Goal: Information Seeking & Learning: Learn about a topic

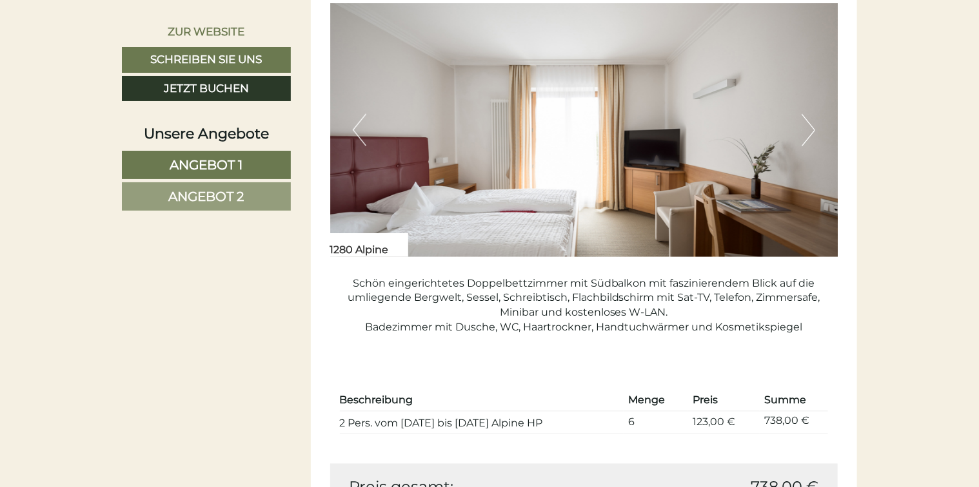
scroll to position [903, 0]
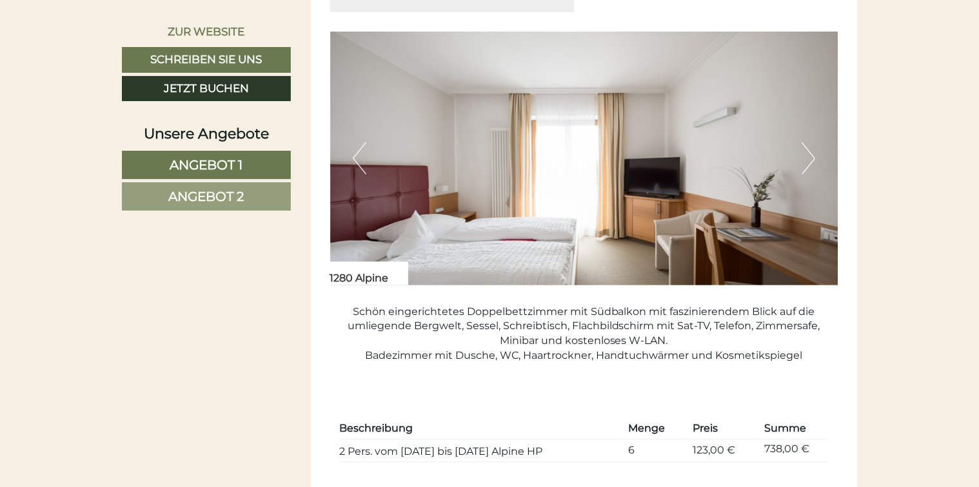
click at [808, 157] on button "Next" at bounding box center [808, 158] width 14 height 32
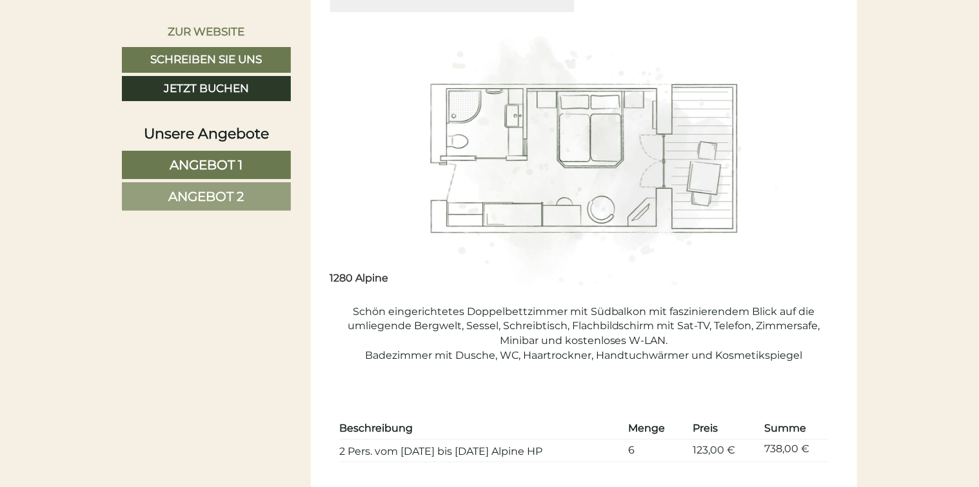
click at [808, 157] on button "Next" at bounding box center [808, 158] width 14 height 32
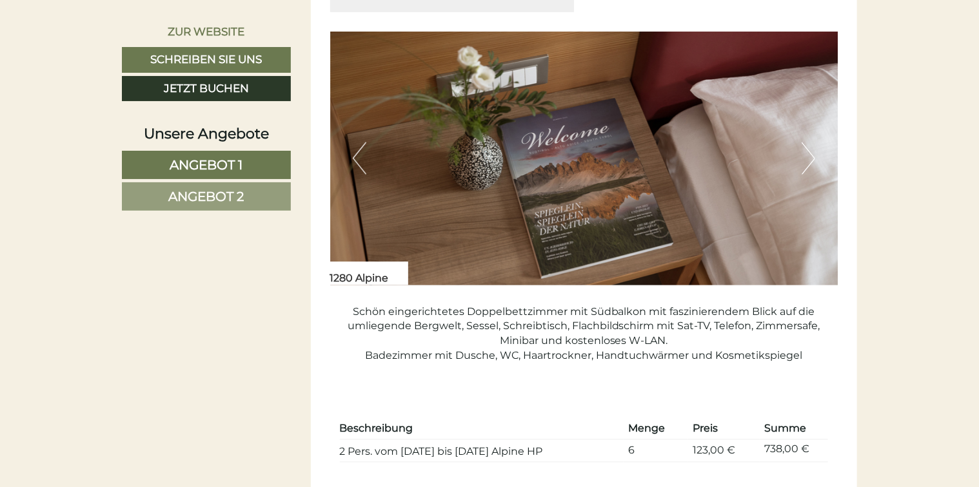
click at [808, 156] on button "Next" at bounding box center [808, 158] width 14 height 32
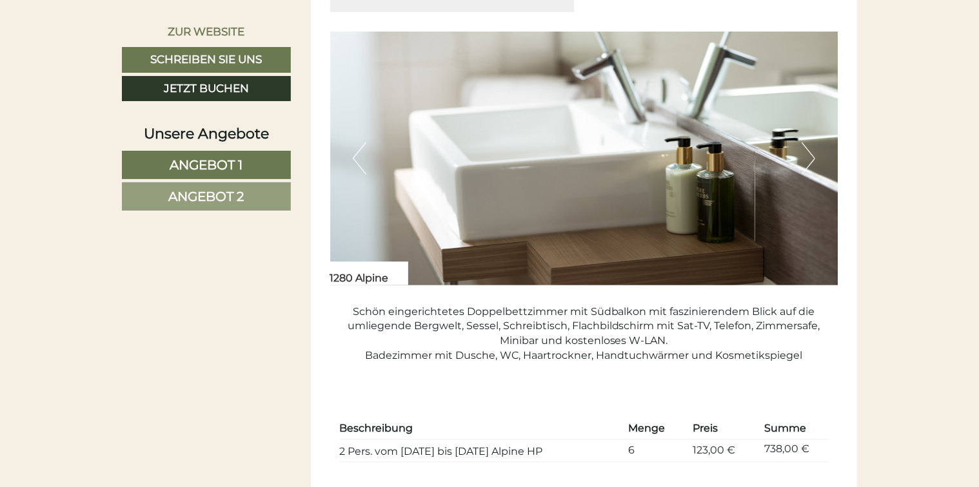
click at [808, 156] on button "Next" at bounding box center [808, 158] width 14 height 32
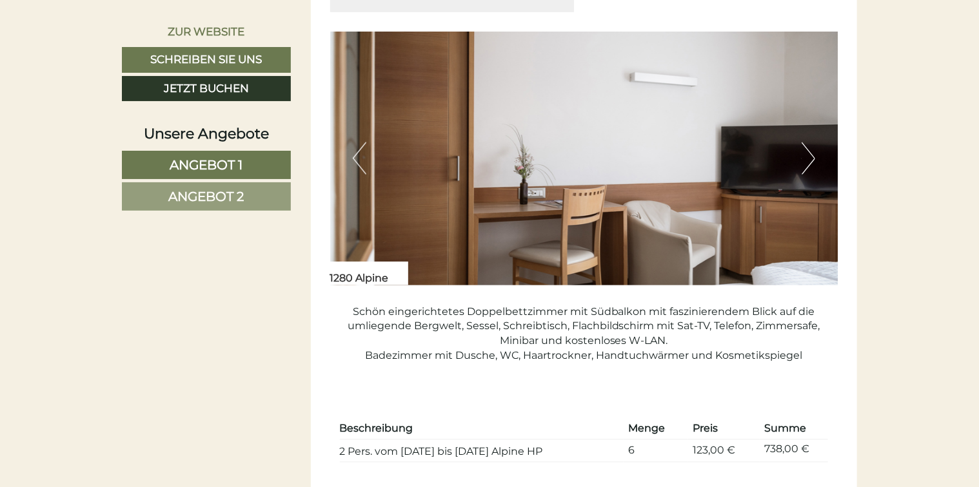
click at [808, 156] on button "Next" at bounding box center [808, 158] width 14 height 32
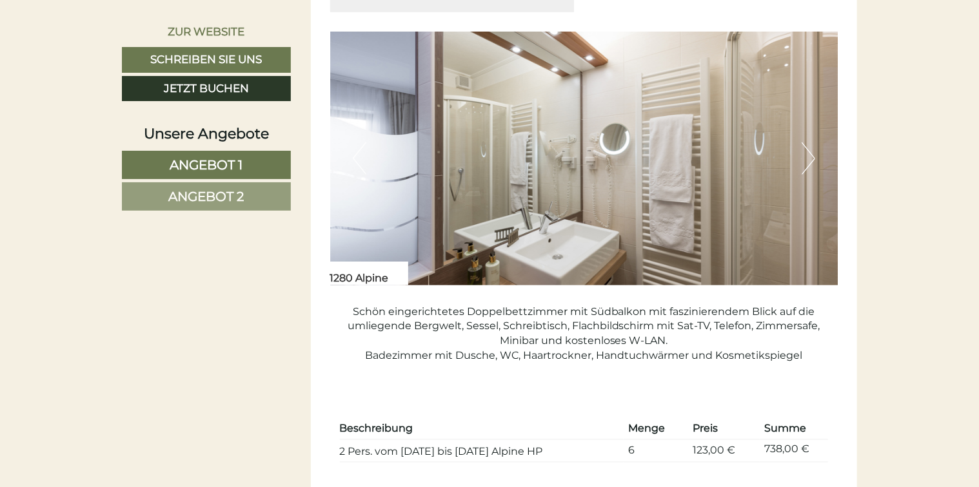
click at [808, 156] on button "Next" at bounding box center [808, 158] width 14 height 32
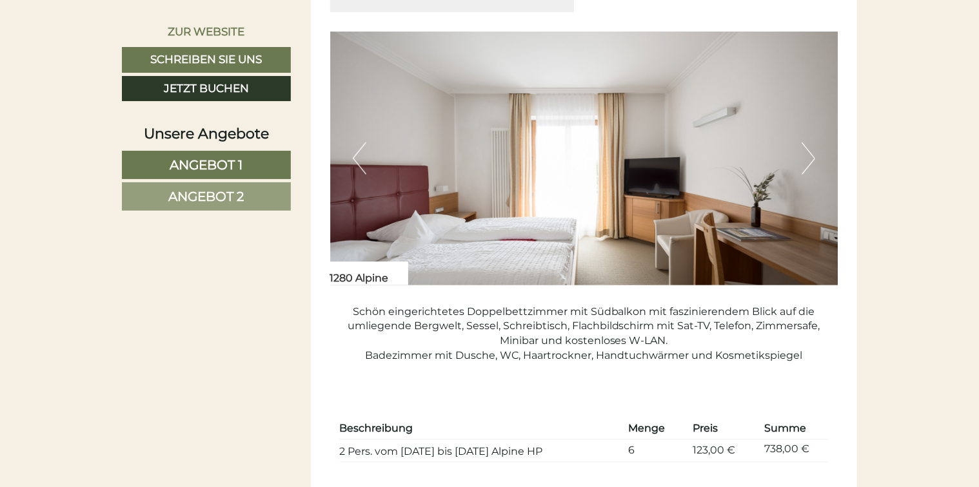
click at [808, 156] on button "Next" at bounding box center [808, 158] width 14 height 32
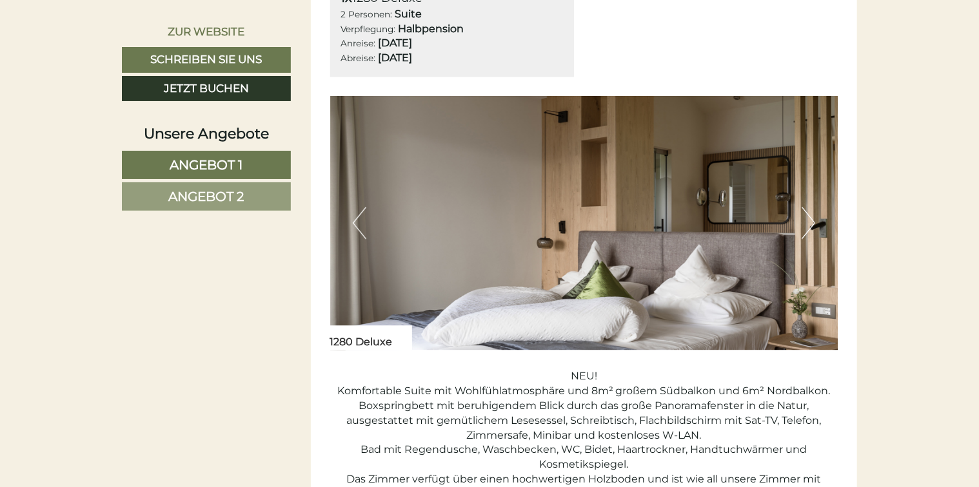
scroll to position [1612, 0]
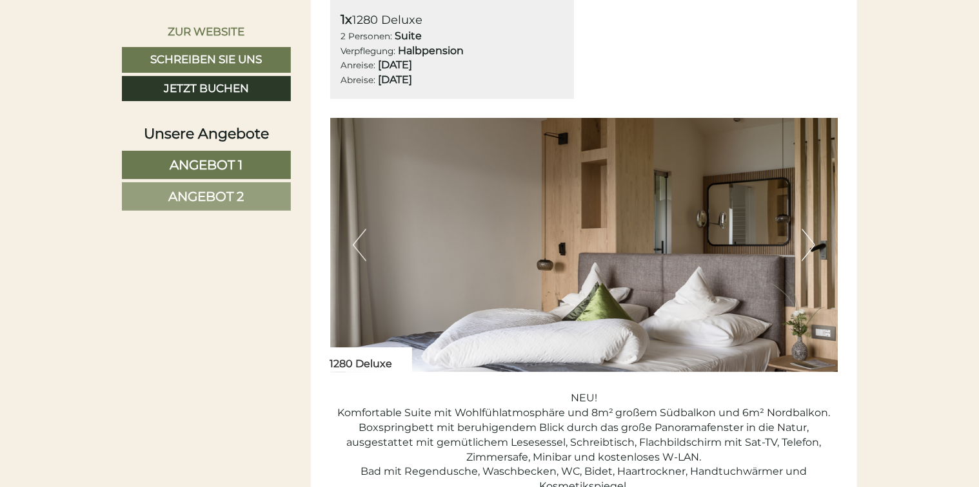
click at [812, 239] on button "Next" at bounding box center [808, 245] width 14 height 32
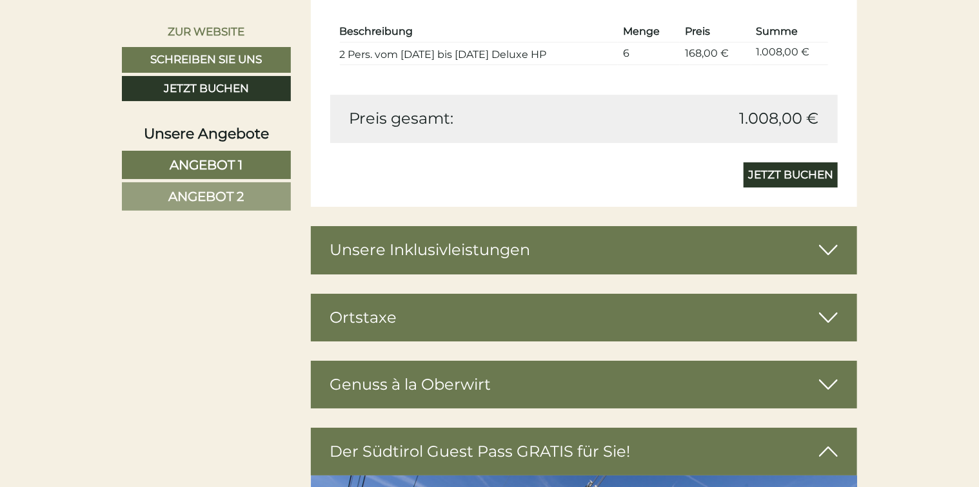
scroll to position [2256, 0]
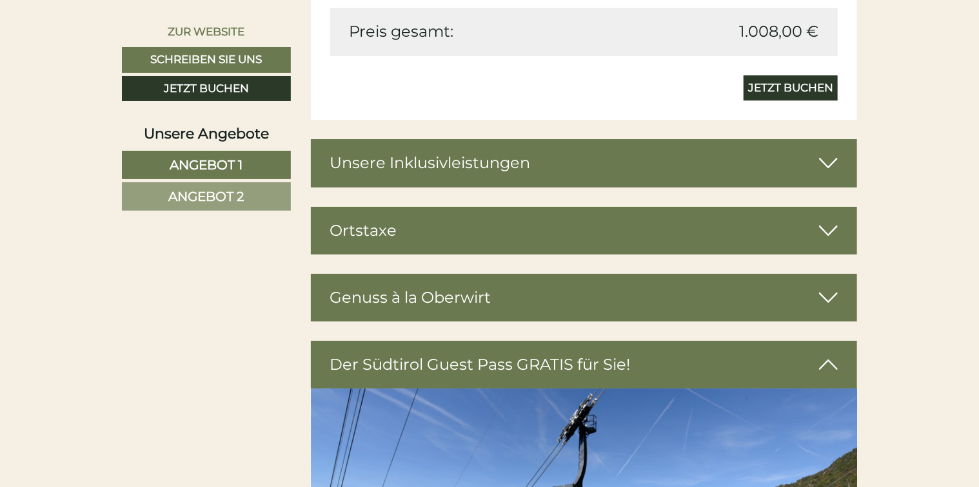
click at [828, 159] on icon at bounding box center [828, 163] width 19 height 22
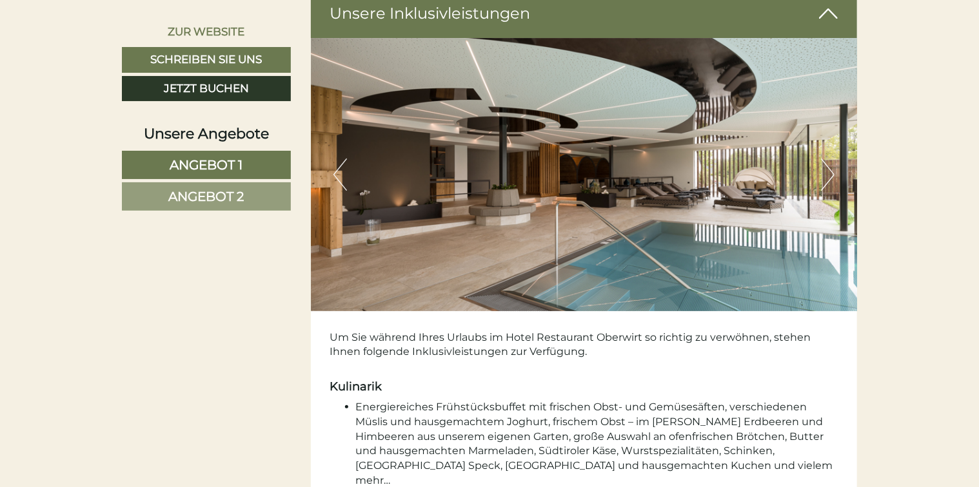
scroll to position [2385, 0]
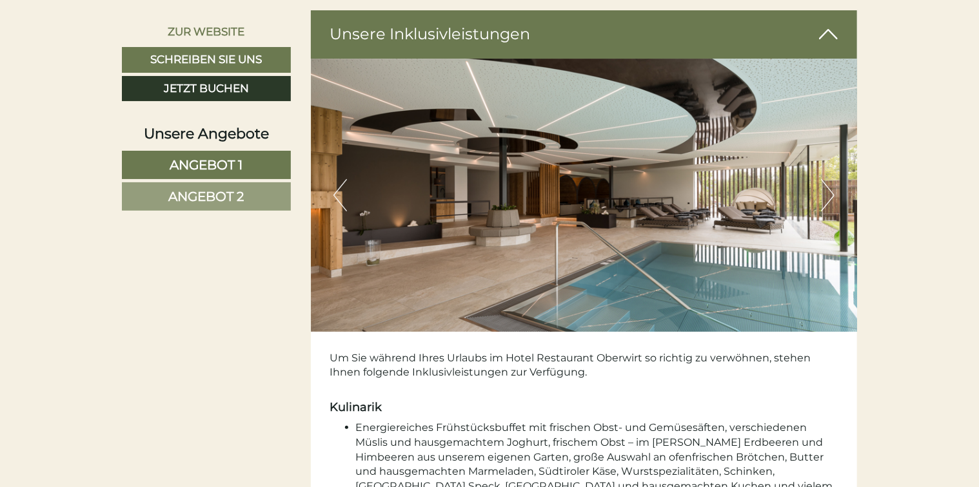
click at [828, 191] on button "Next" at bounding box center [828, 195] width 14 height 32
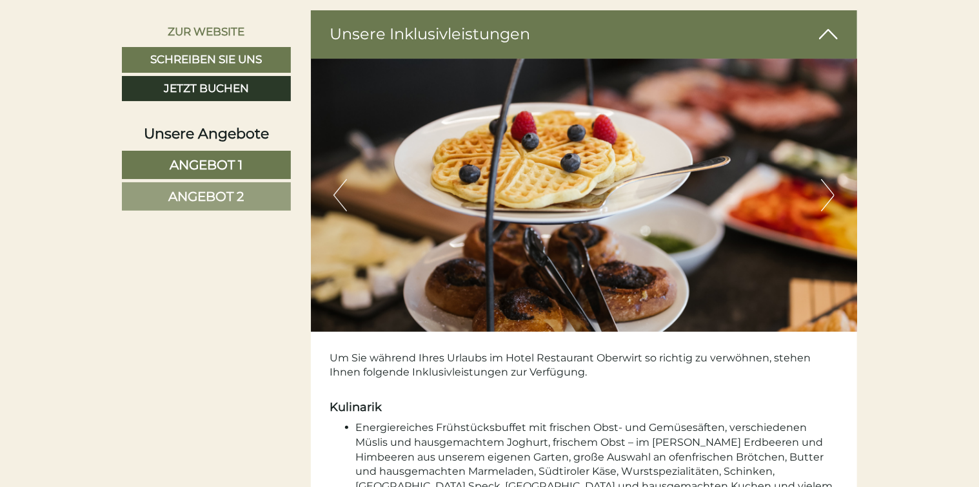
click at [828, 191] on button "Next" at bounding box center [828, 195] width 14 height 32
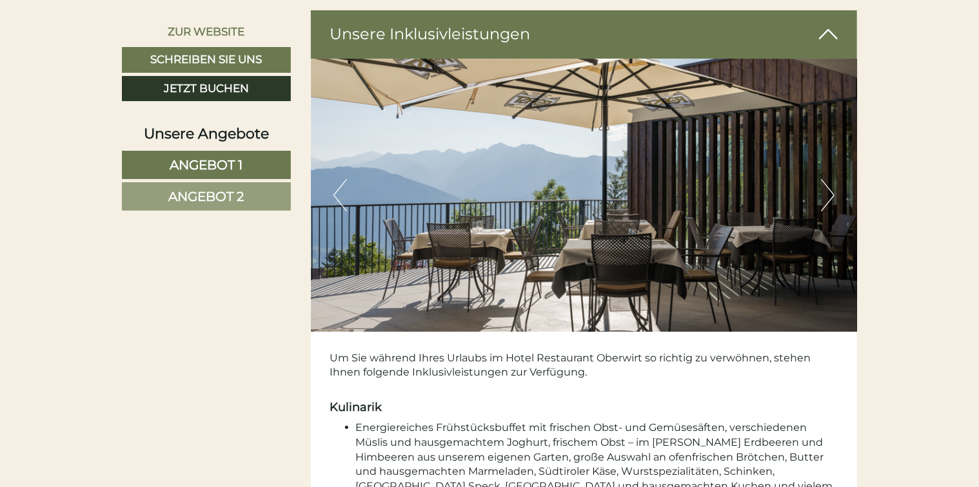
click at [828, 191] on button "Next" at bounding box center [828, 195] width 14 height 32
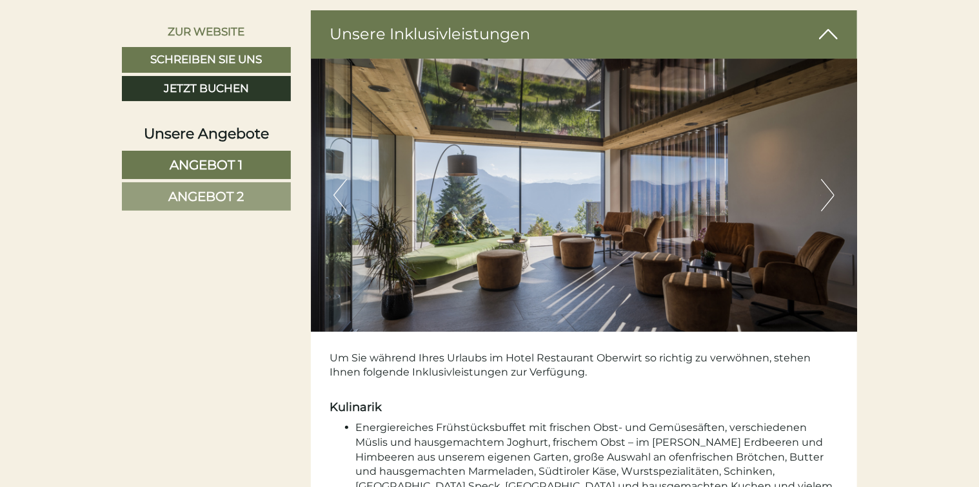
click at [828, 191] on button "Next" at bounding box center [828, 195] width 14 height 32
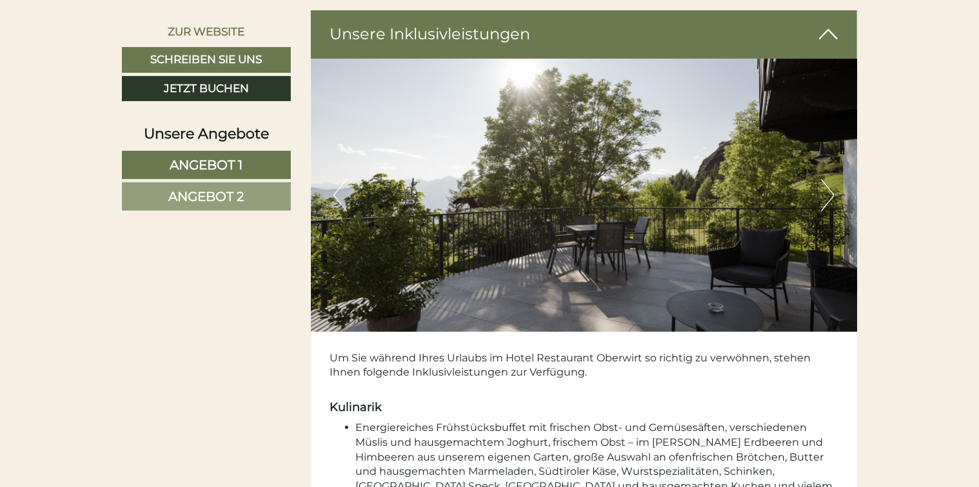
click at [828, 191] on button "Next" at bounding box center [828, 195] width 14 height 32
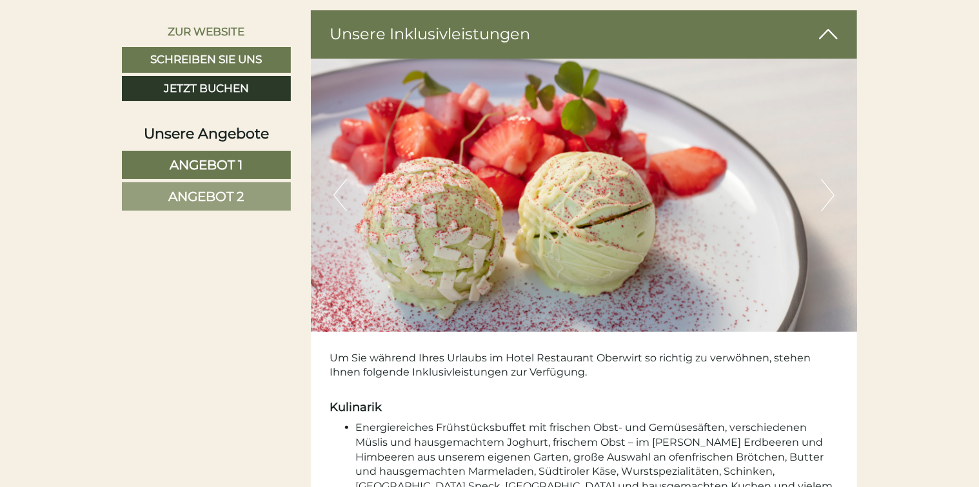
click at [828, 191] on button "Next" at bounding box center [828, 195] width 14 height 32
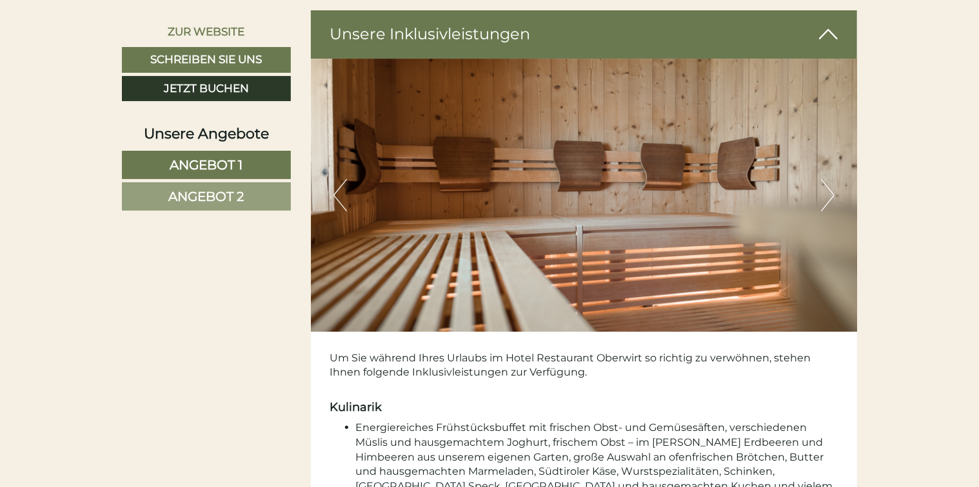
click at [828, 191] on button "Next" at bounding box center [828, 195] width 14 height 32
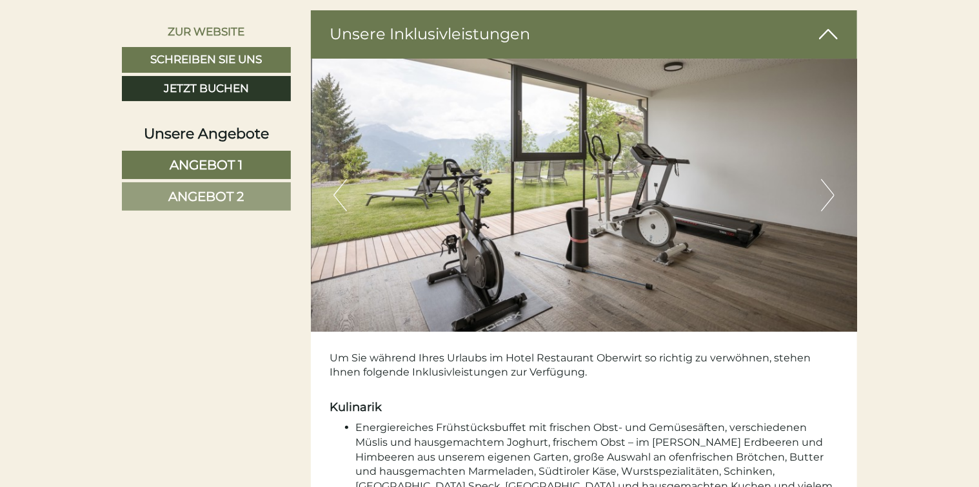
click at [828, 191] on button "Next" at bounding box center [828, 195] width 14 height 32
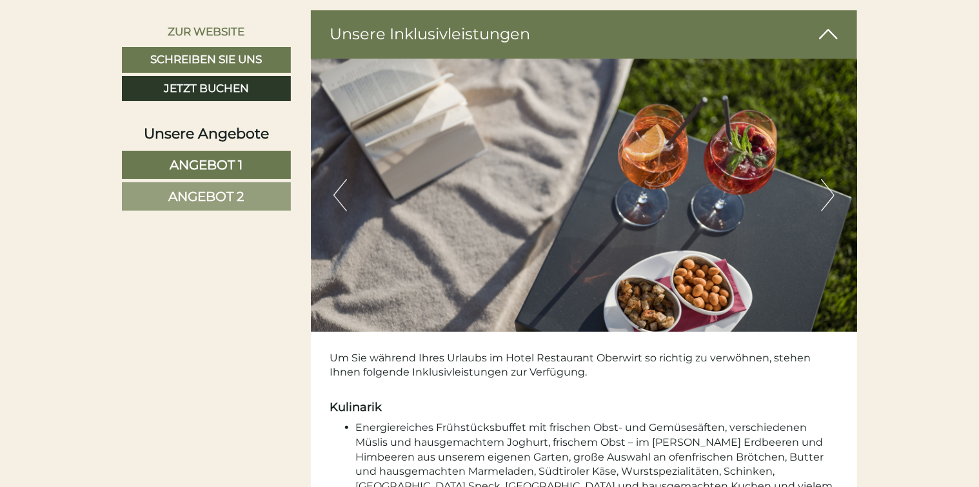
click at [828, 191] on button "Next" at bounding box center [828, 195] width 14 height 32
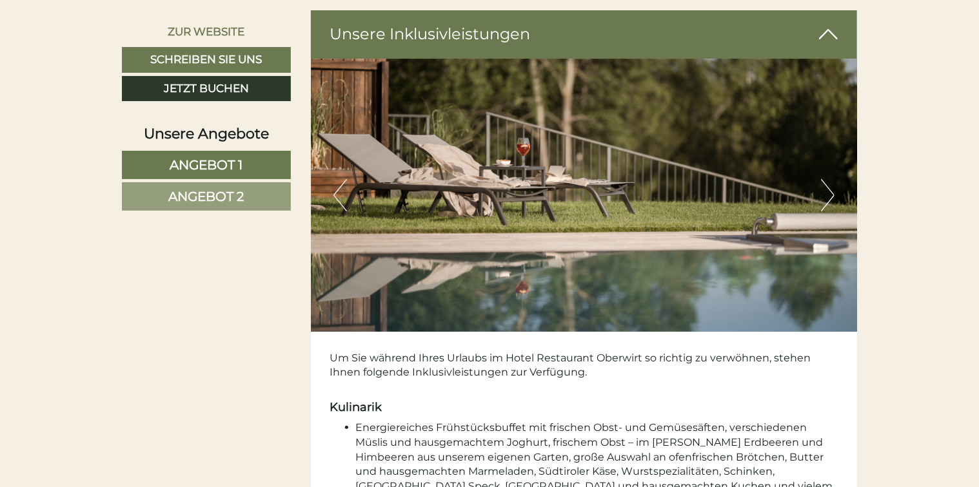
click at [828, 191] on button "Next" at bounding box center [828, 195] width 14 height 32
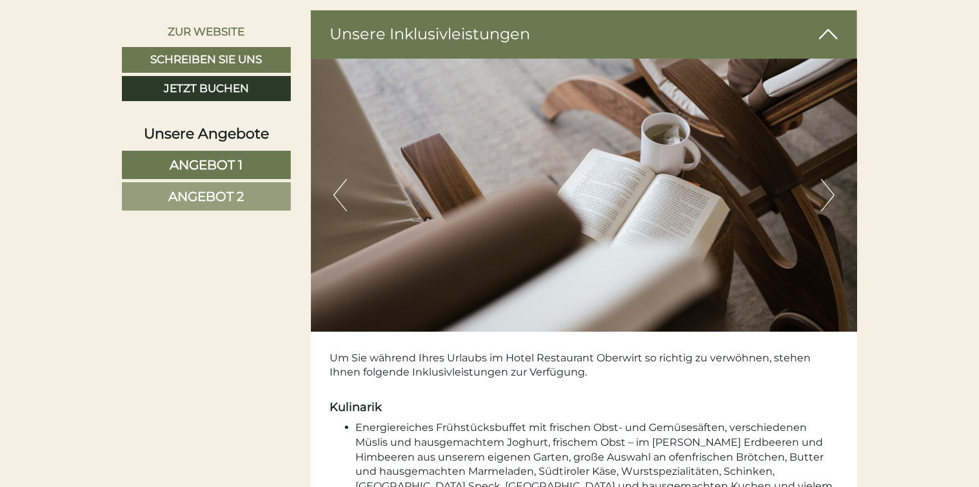
click at [828, 191] on button "Next" at bounding box center [828, 195] width 14 height 32
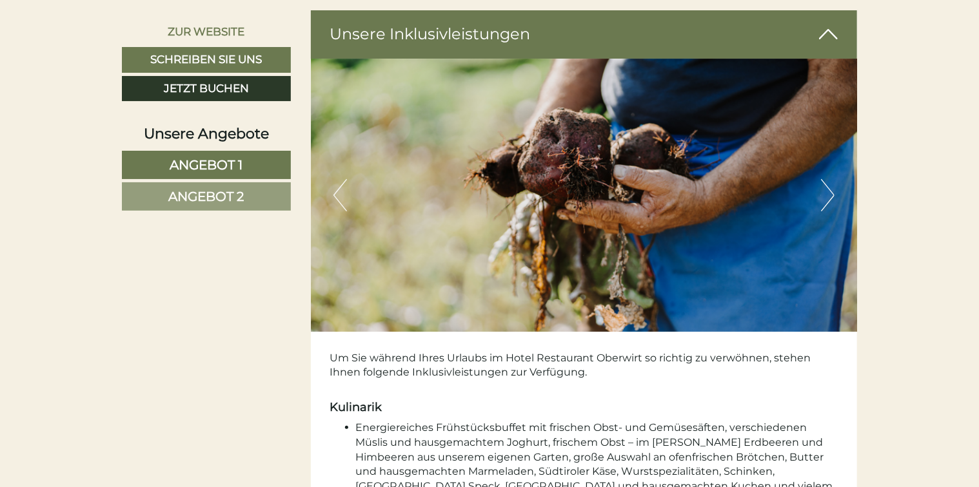
click at [828, 191] on button "Next" at bounding box center [828, 195] width 14 height 32
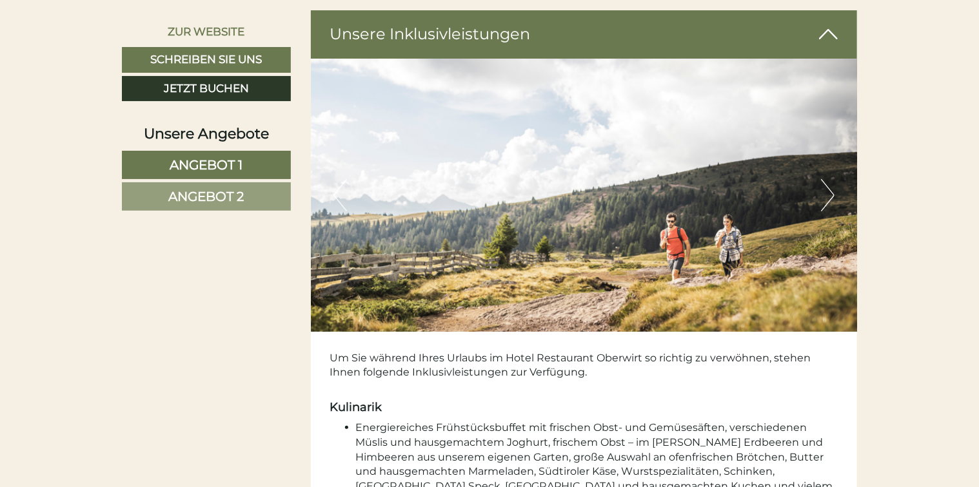
click at [828, 191] on button "Next" at bounding box center [828, 195] width 14 height 32
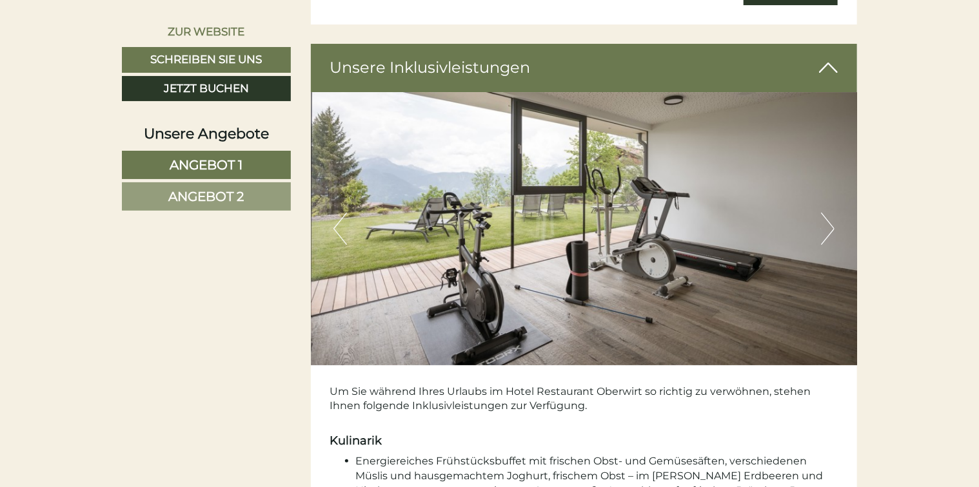
scroll to position [2256, 0]
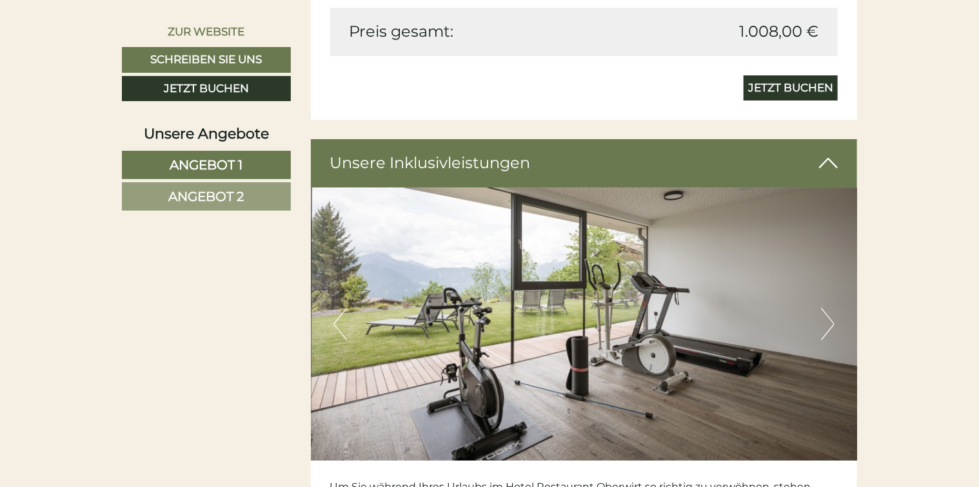
click at [827, 322] on button "Next" at bounding box center [828, 324] width 14 height 32
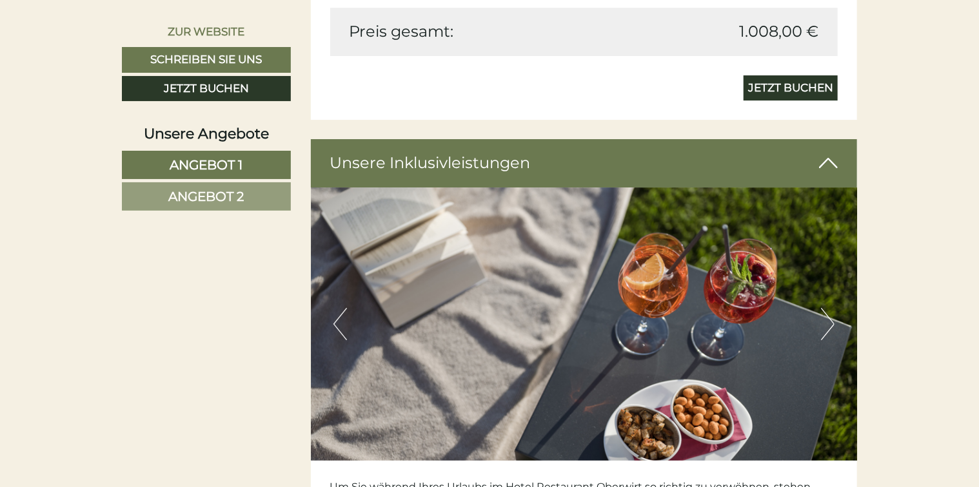
click at [827, 322] on button "Next" at bounding box center [828, 324] width 14 height 32
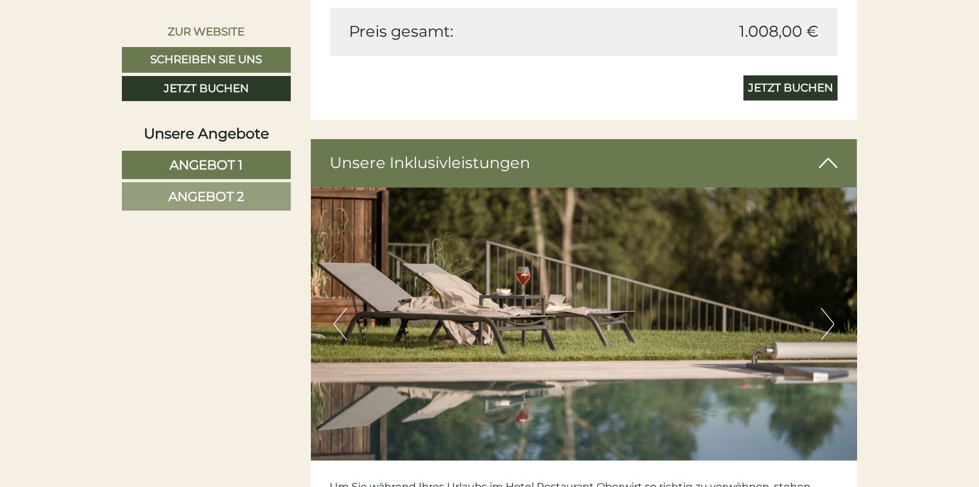
click at [827, 322] on button "Next" at bounding box center [828, 324] width 14 height 32
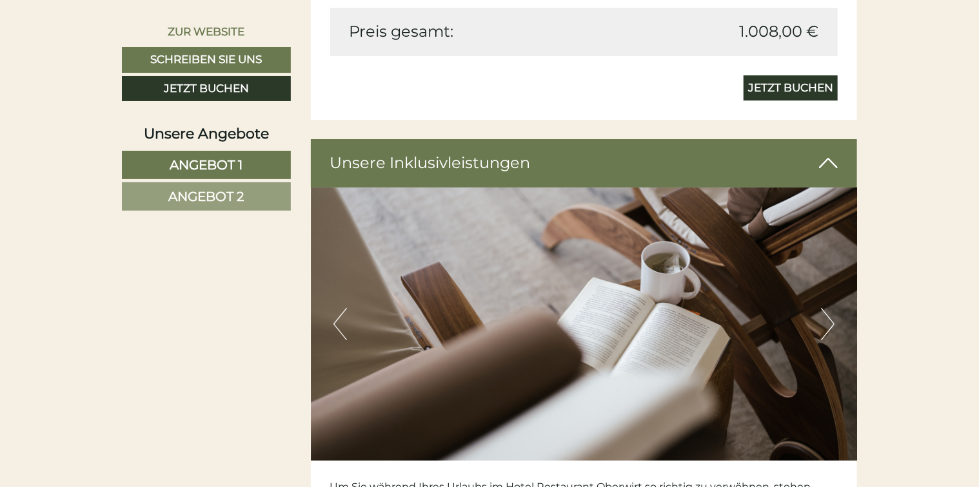
click at [827, 322] on button "Next" at bounding box center [828, 324] width 14 height 32
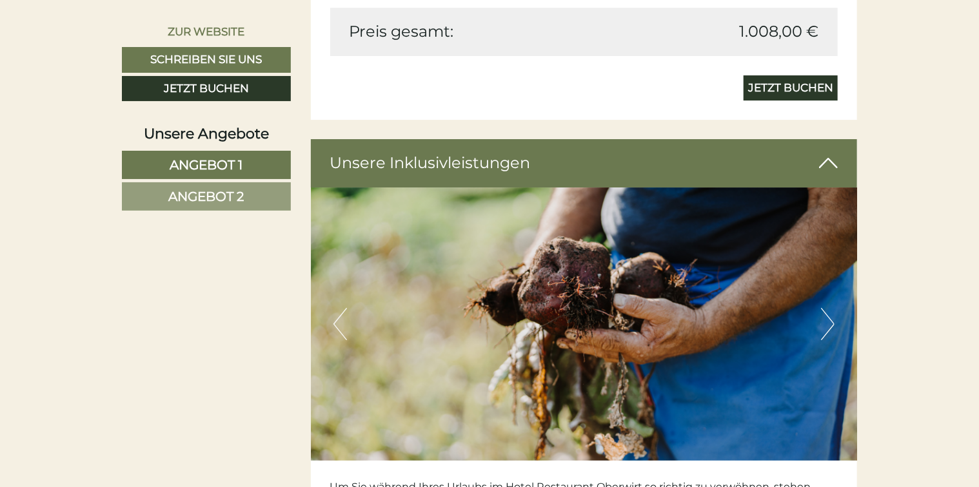
click at [827, 322] on button "Next" at bounding box center [828, 324] width 14 height 32
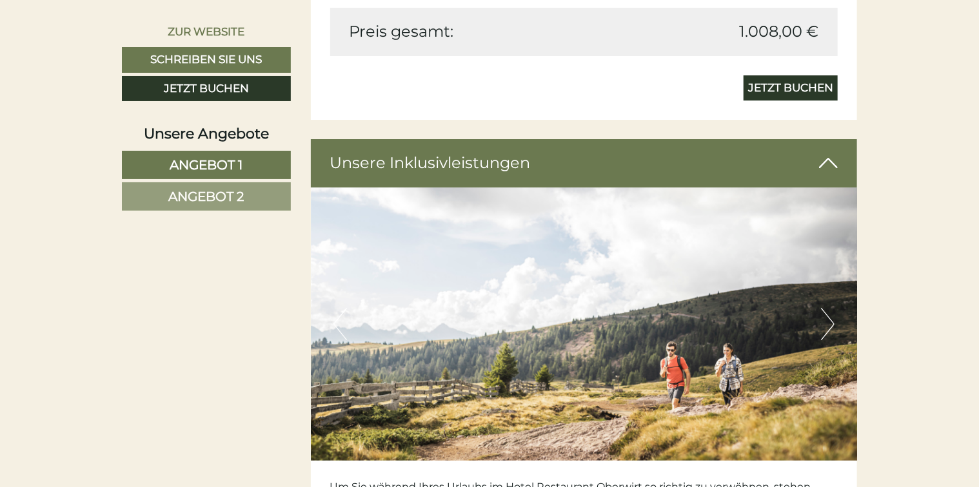
click at [827, 322] on button "Next" at bounding box center [828, 324] width 14 height 32
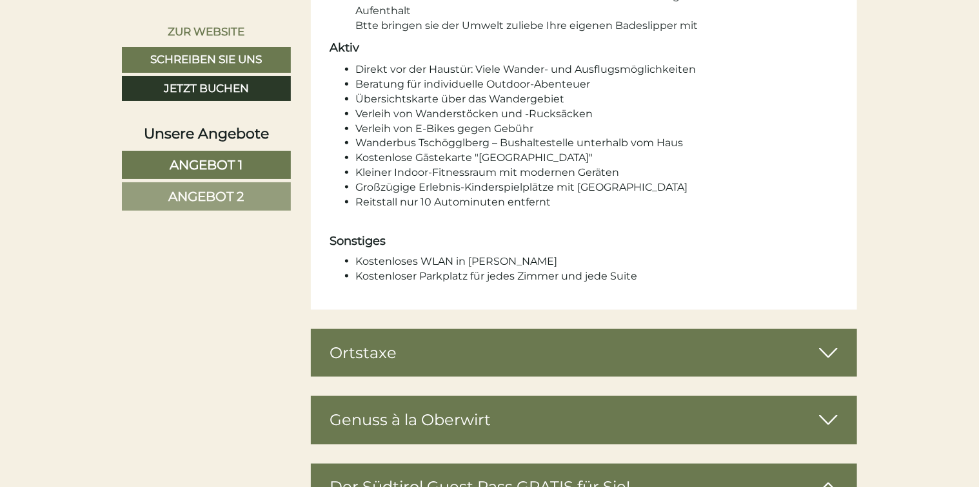
scroll to position [3352, 0]
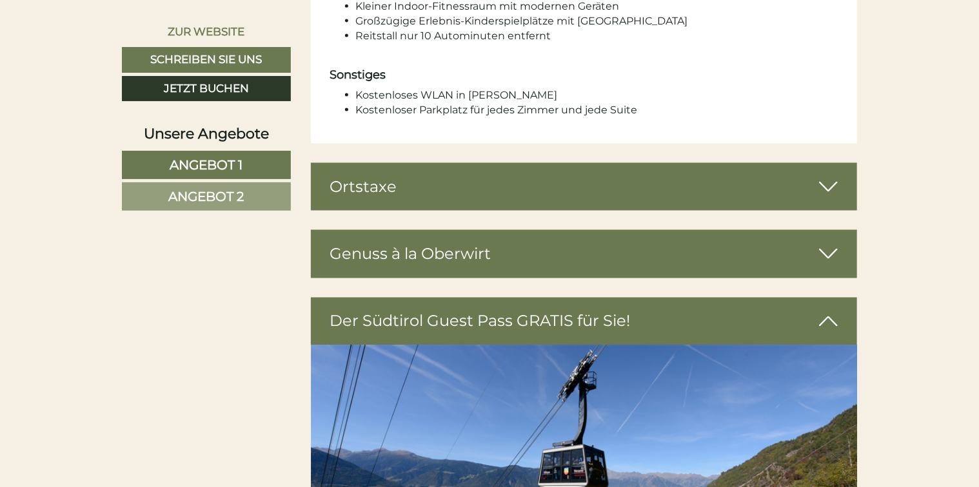
click at [831, 243] on icon at bounding box center [828, 254] width 19 height 22
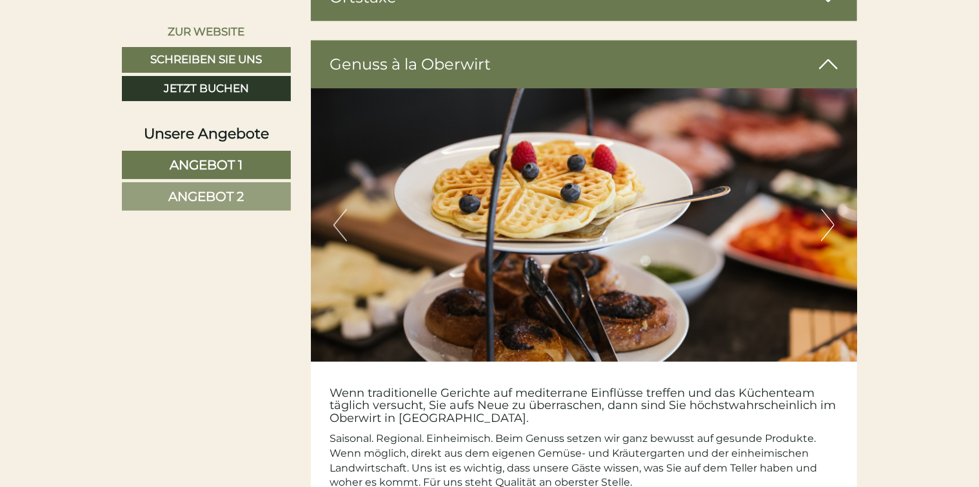
scroll to position [3546, 0]
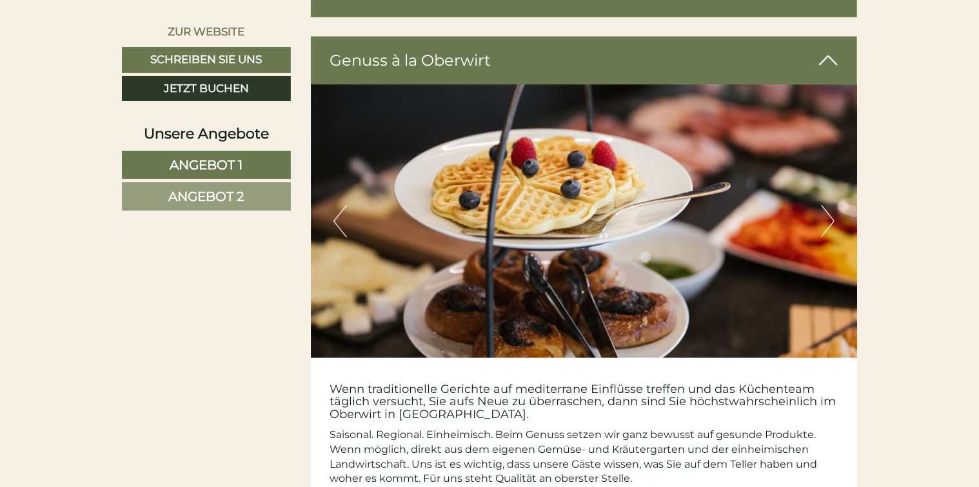
click at [832, 206] on button "Next" at bounding box center [828, 222] width 14 height 32
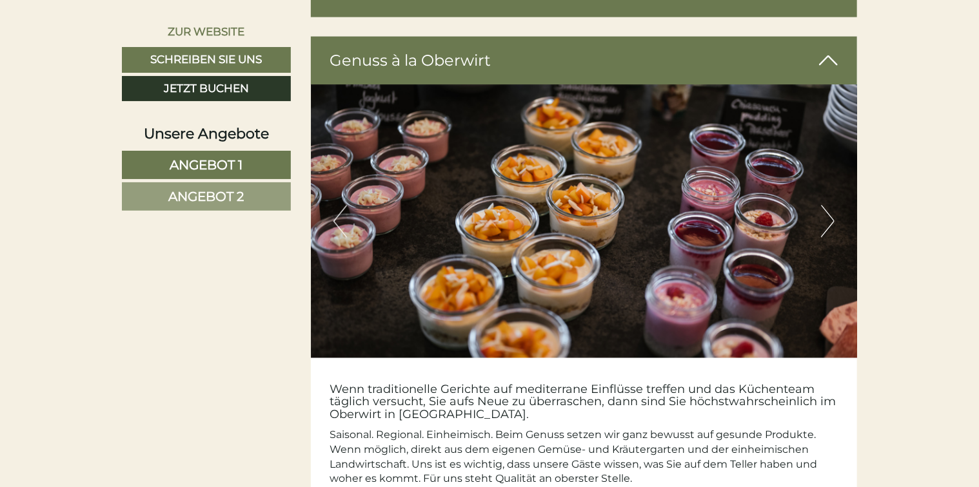
click at [823, 206] on button "Next" at bounding box center [828, 222] width 14 height 32
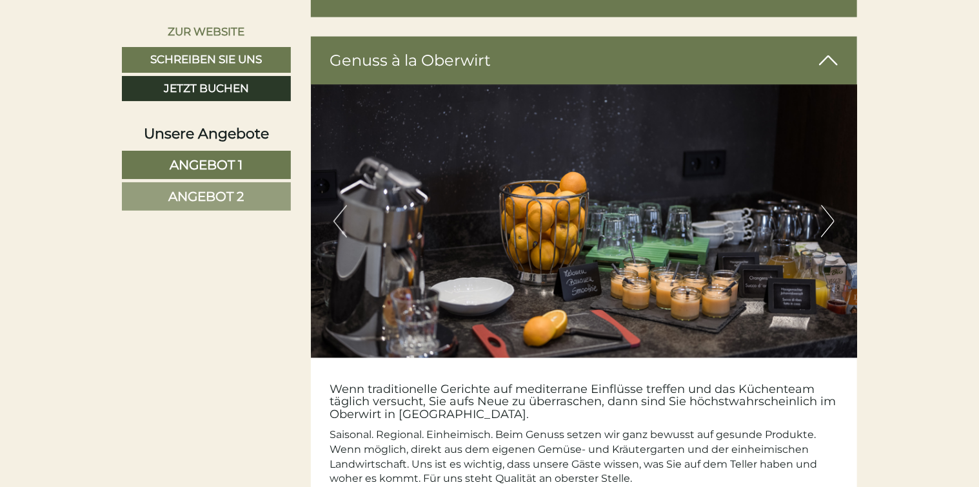
click at [823, 206] on button "Next" at bounding box center [828, 222] width 14 height 32
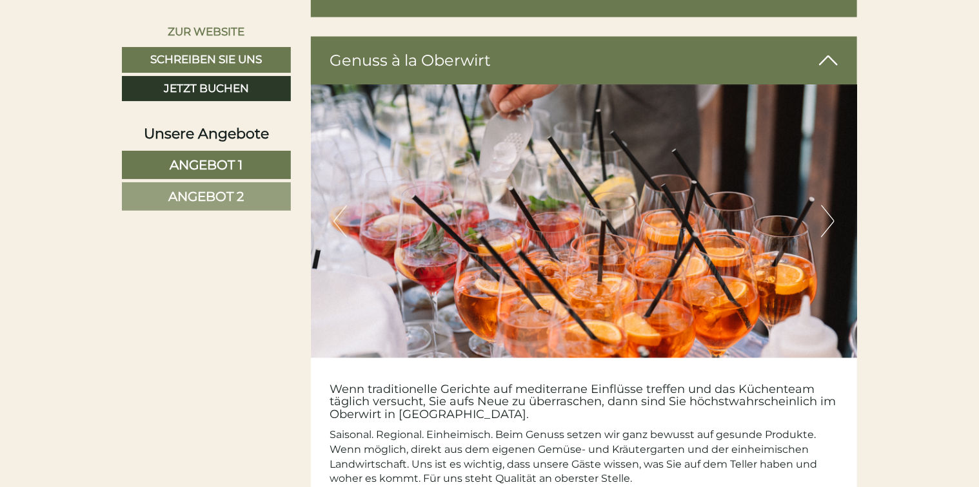
click at [823, 206] on button "Next" at bounding box center [828, 222] width 14 height 32
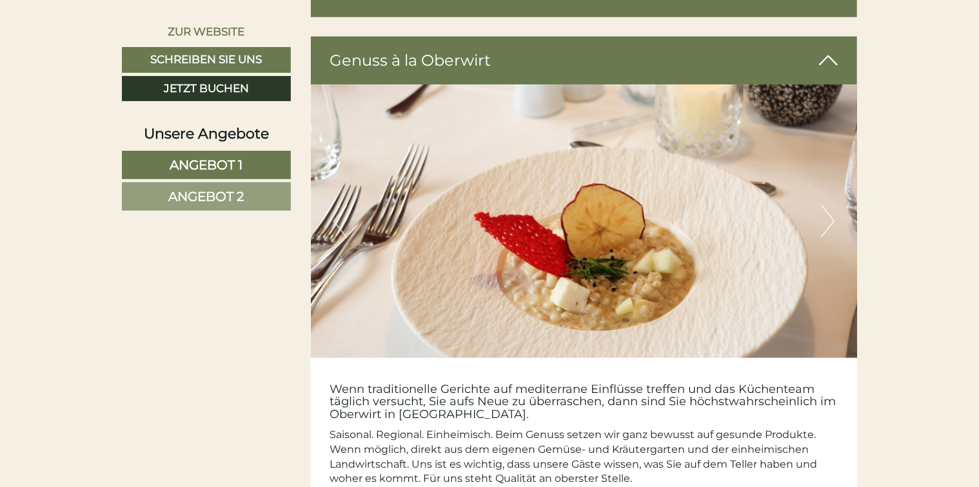
click at [823, 206] on button "Next" at bounding box center [828, 222] width 14 height 32
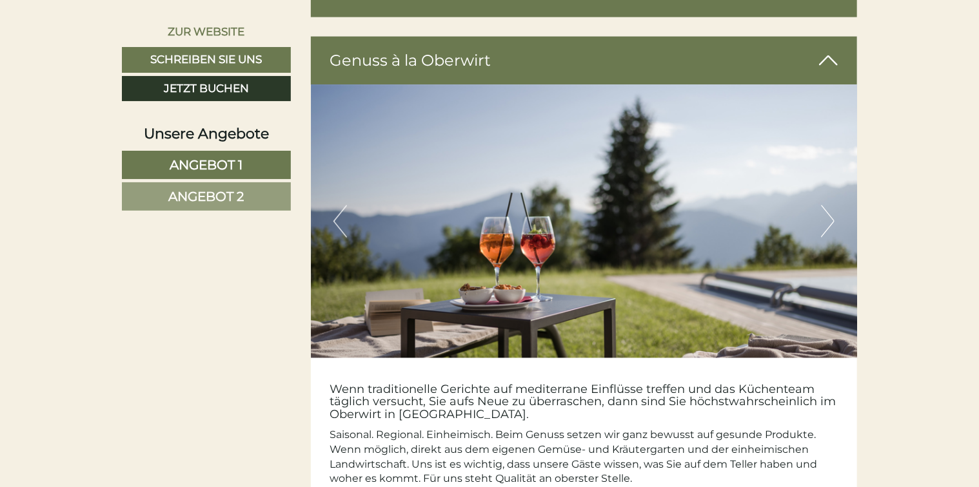
click at [824, 206] on button "Next" at bounding box center [828, 222] width 14 height 32
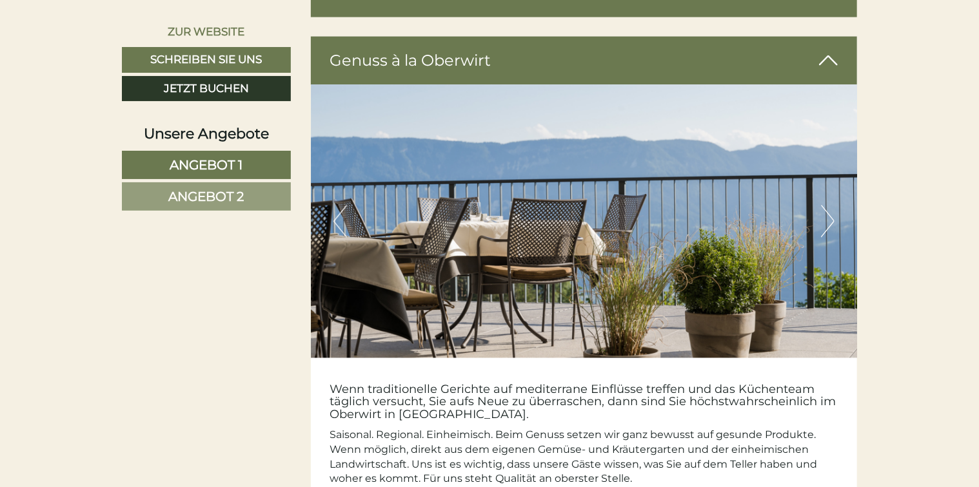
click at [824, 206] on button "Next" at bounding box center [828, 222] width 14 height 32
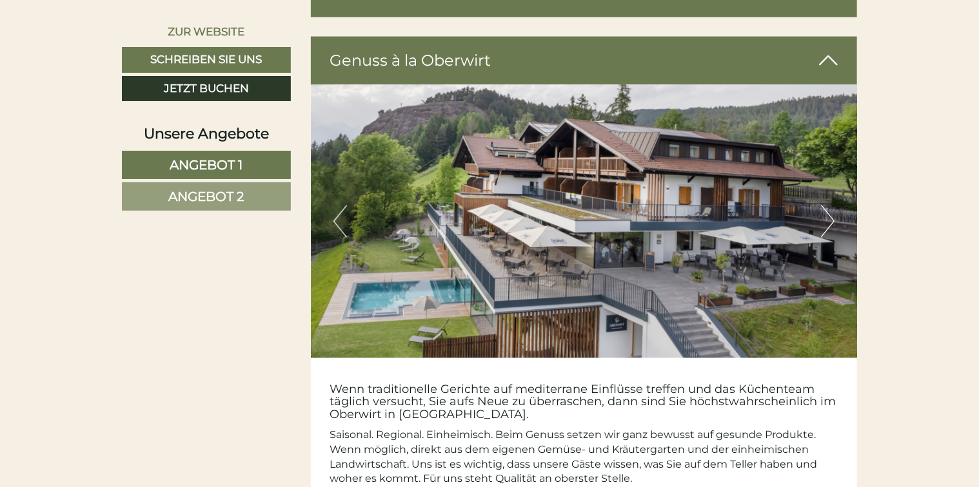
click at [825, 206] on button "Next" at bounding box center [828, 222] width 14 height 32
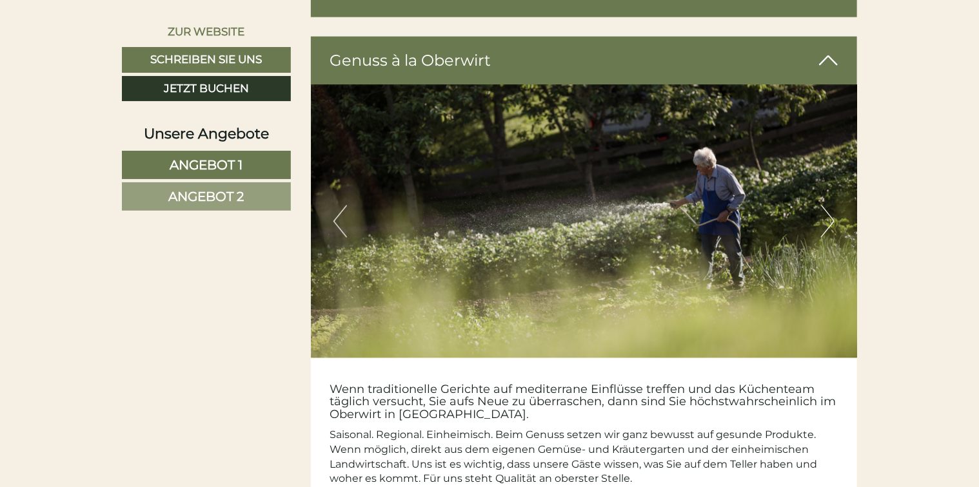
click at [825, 206] on button "Next" at bounding box center [828, 222] width 14 height 32
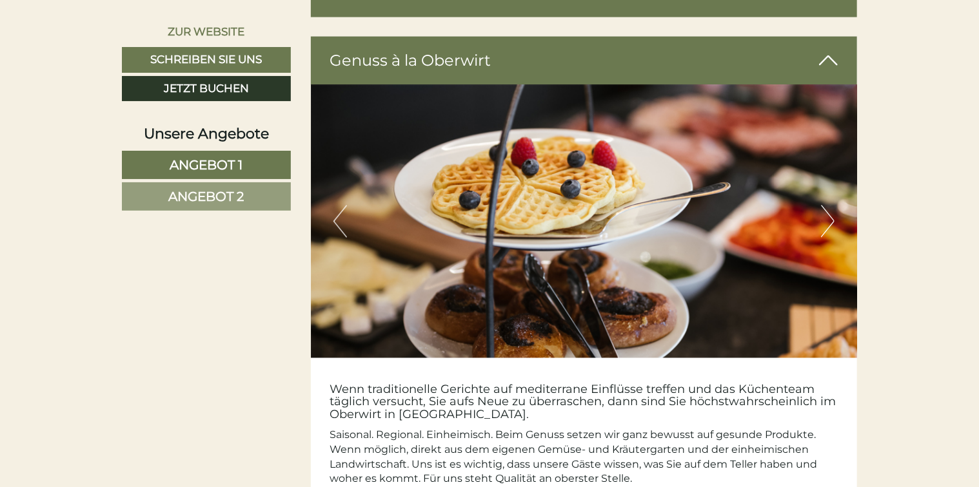
click at [825, 206] on button "Next" at bounding box center [828, 222] width 14 height 32
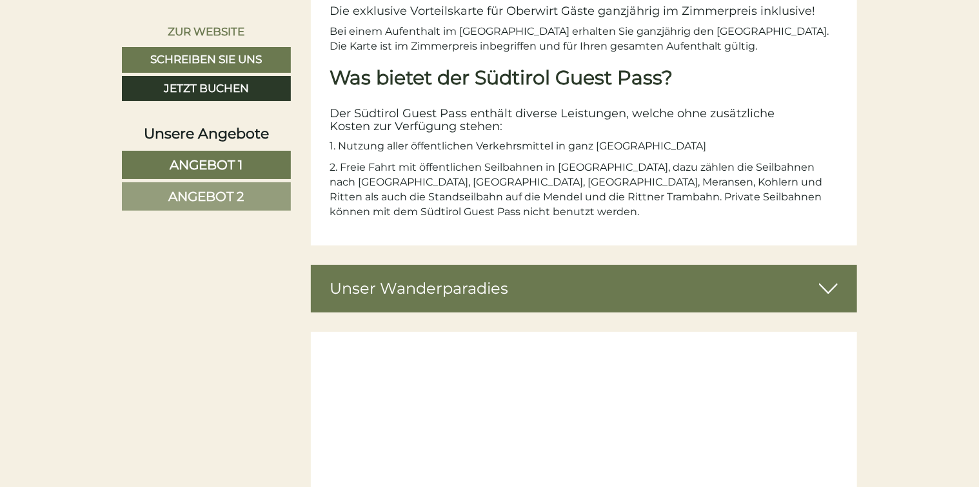
scroll to position [4577, 0]
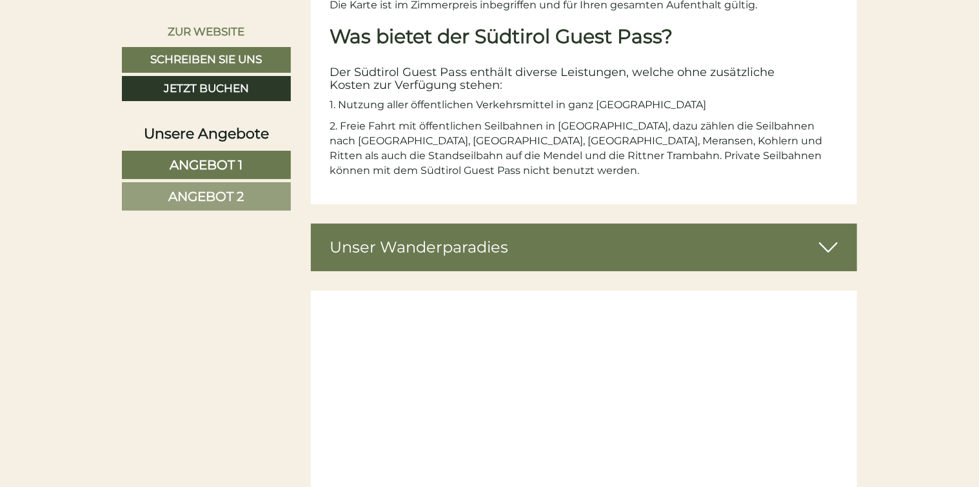
click at [831, 237] on icon at bounding box center [828, 248] width 19 height 22
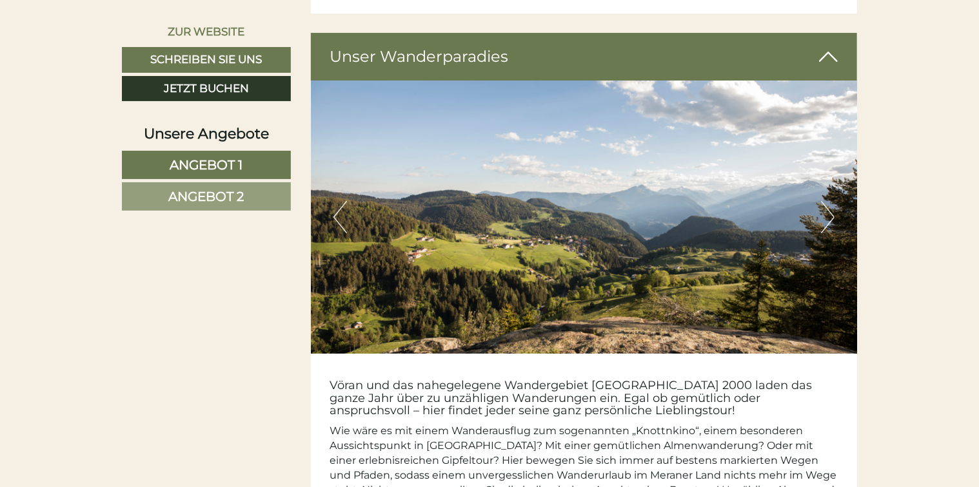
scroll to position [4771, 0]
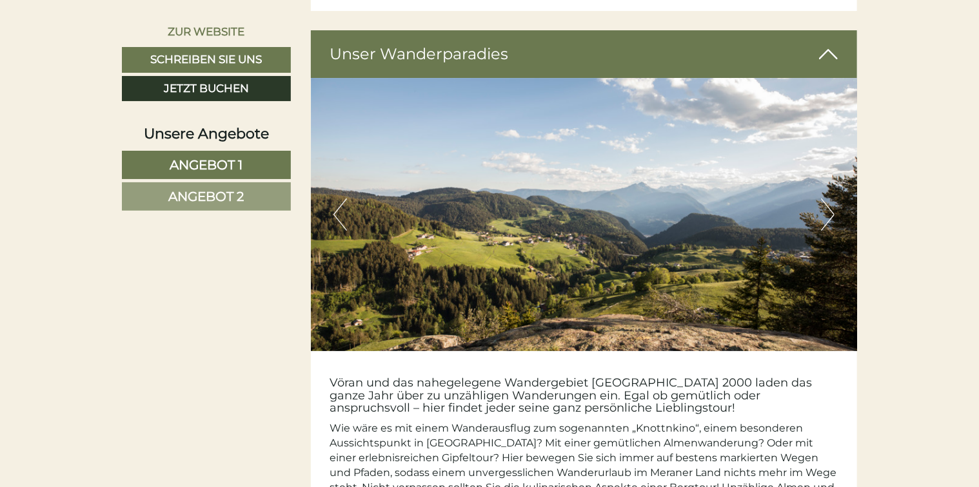
click at [825, 200] on button "Next" at bounding box center [828, 215] width 14 height 32
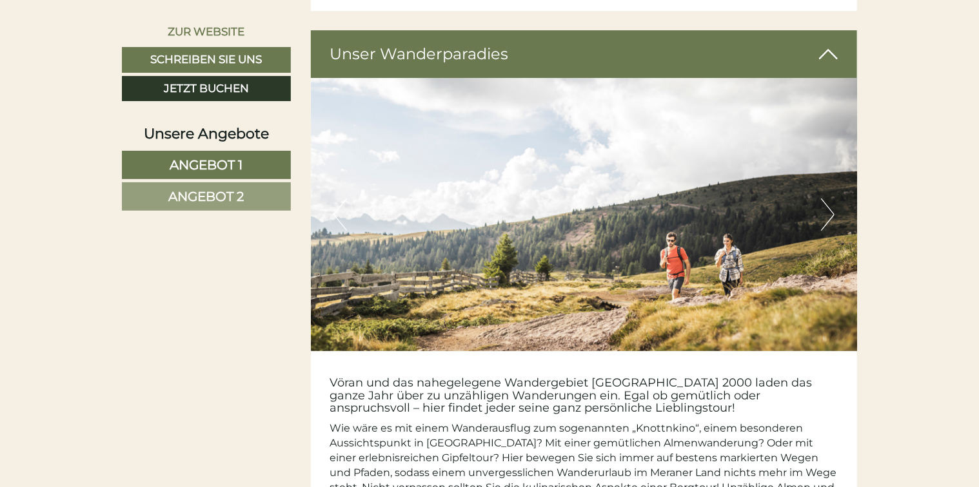
click at [825, 200] on button "Next" at bounding box center [828, 215] width 14 height 32
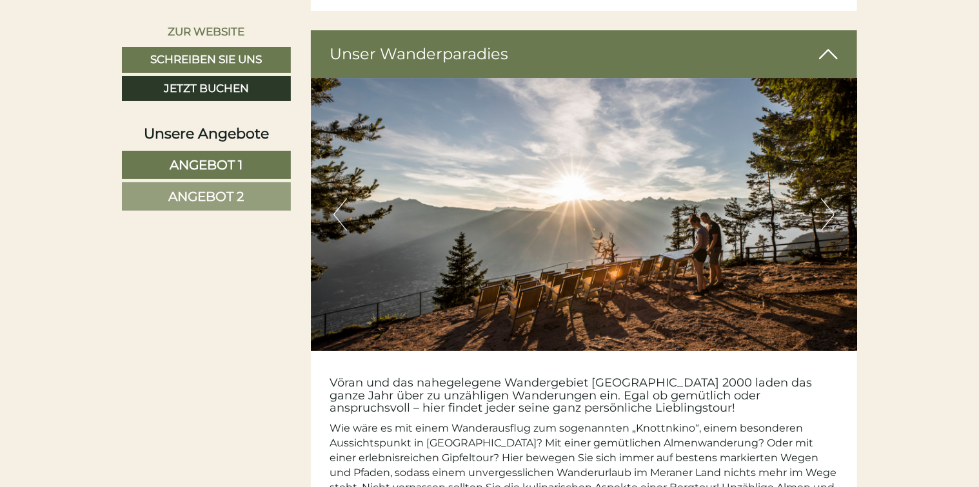
click at [825, 200] on button "Next" at bounding box center [828, 215] width 14 height 32
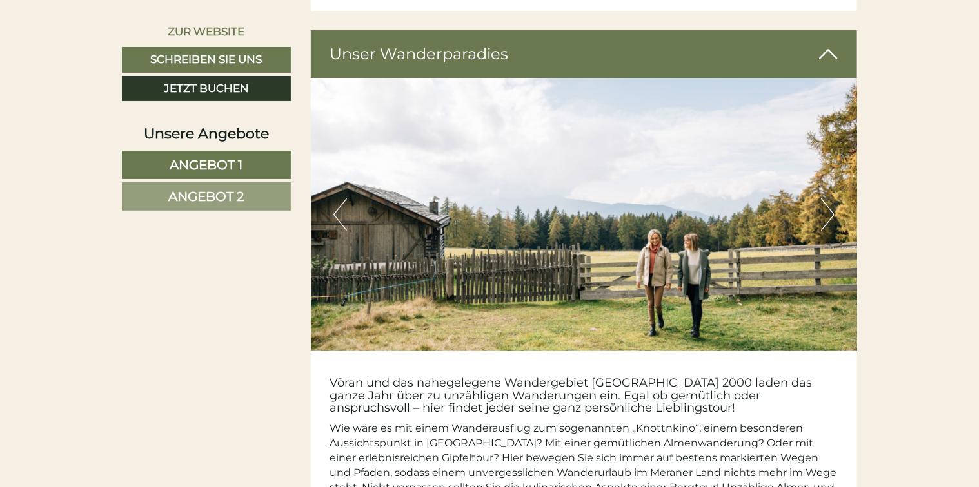
click at [825, 200] on button "Next" at bounding box center [828, 215] width 14 height 32
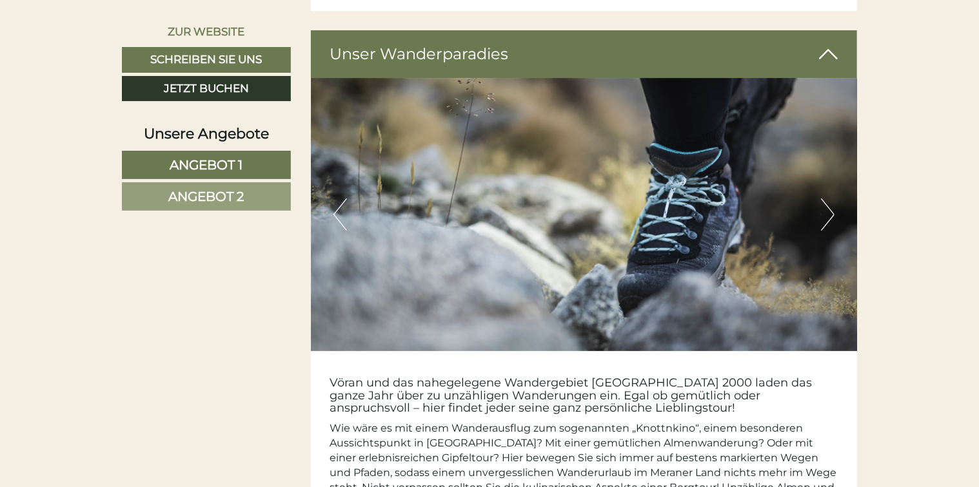
click at [825, 200] on button "Next" at bounding box center [828, 215] width 14 height 32
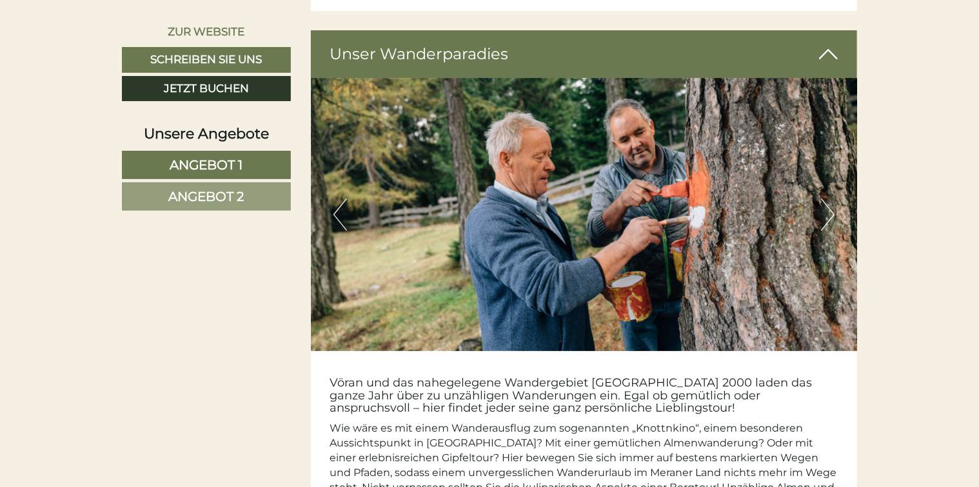
click at [825, 200] on button "Next" at bounding box center [828, 215] width 14 height 32
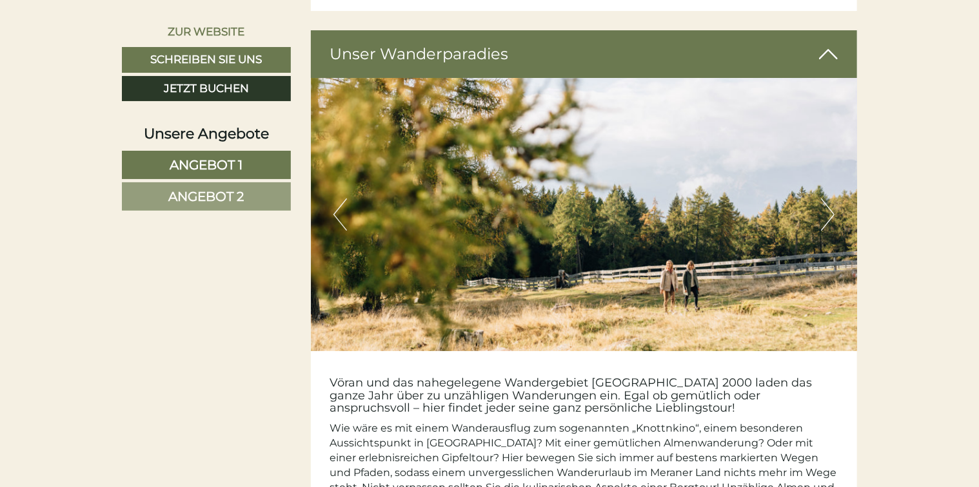
click at [825, 200] on button "Next" at bounding box center [828, 215] width 14 height 32
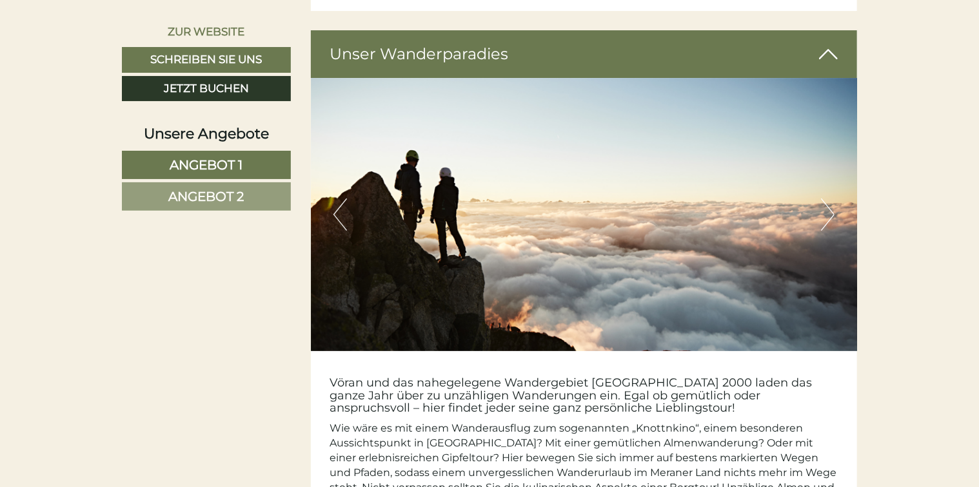
click at [825, 200] on button "Next" at bounding box center [828, 215] width 14 height 32
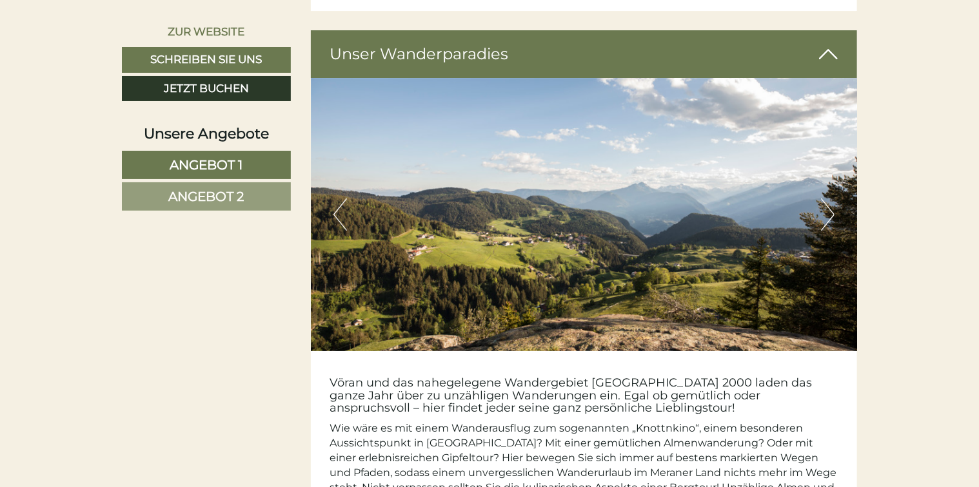
click at [825, 200] on button "Next" at bounding box center [828, 215] width 14 height 32
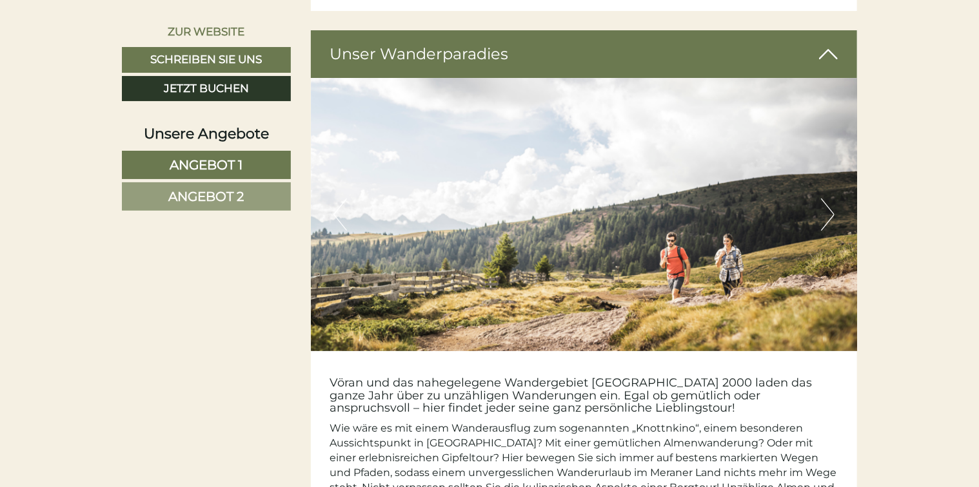
click at [825, 200] on button "Next" at bounding box center [828, 215] width 14 height 32
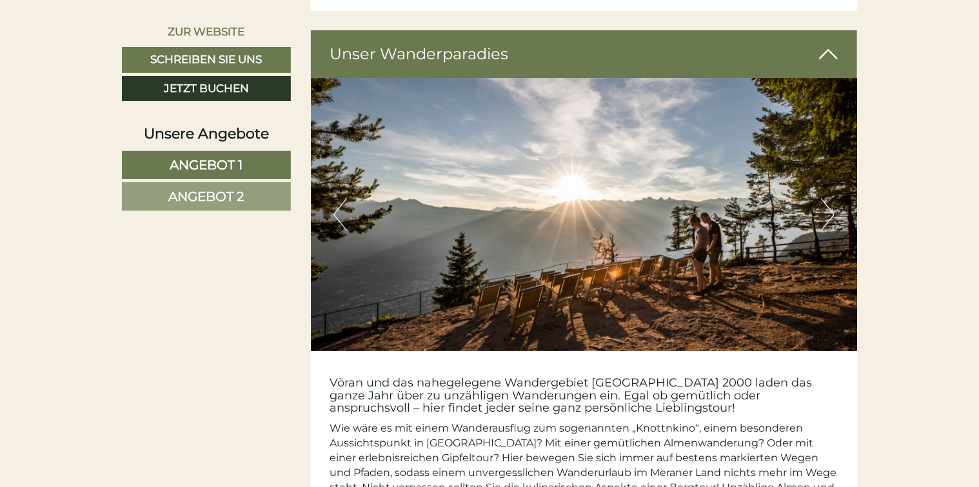
click at [825, 200] on button "Next" at bounding box center [828, 215] width 14 height 32
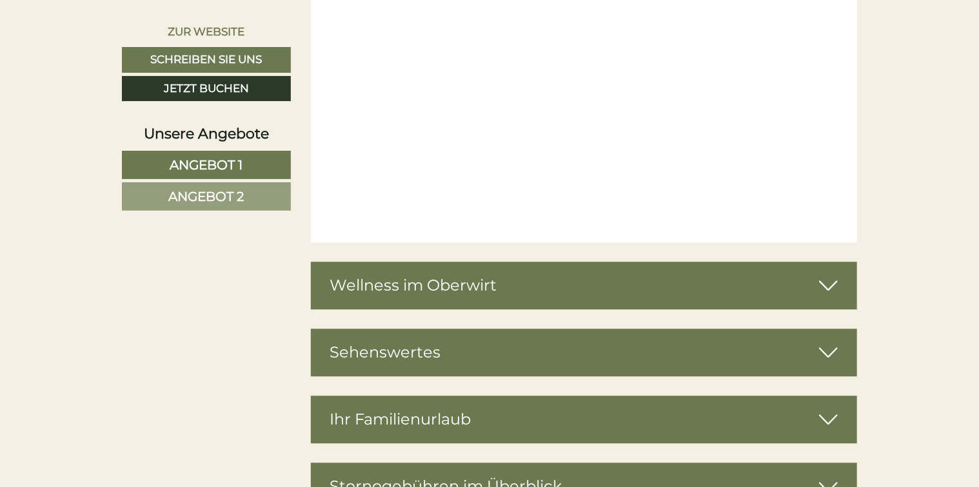
scroll to position [6124, 0]
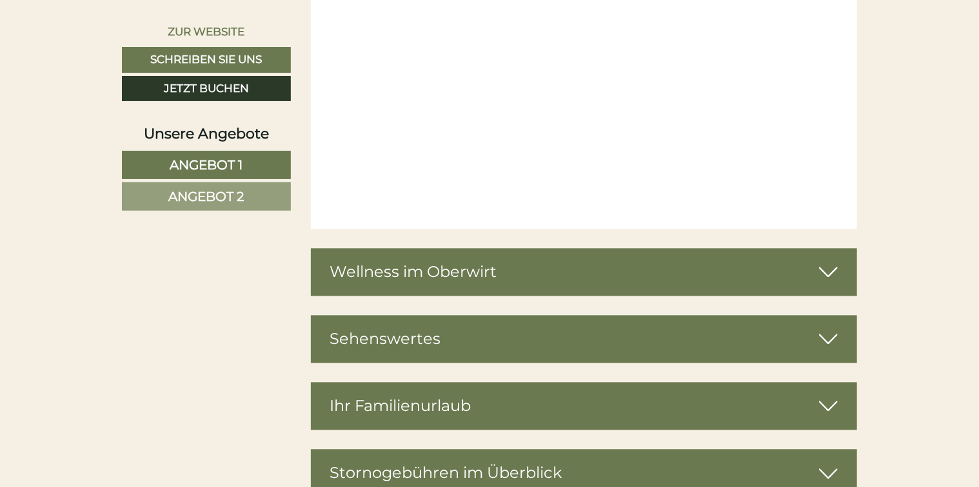
click at [828, 261] on icon at bounding box center [828, 272] width 19 height 22
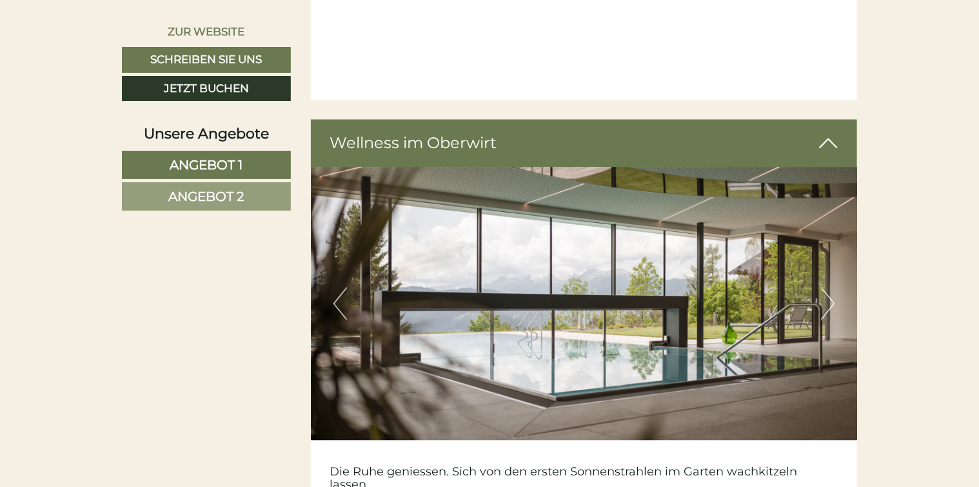
scroll to position [6318, 0]
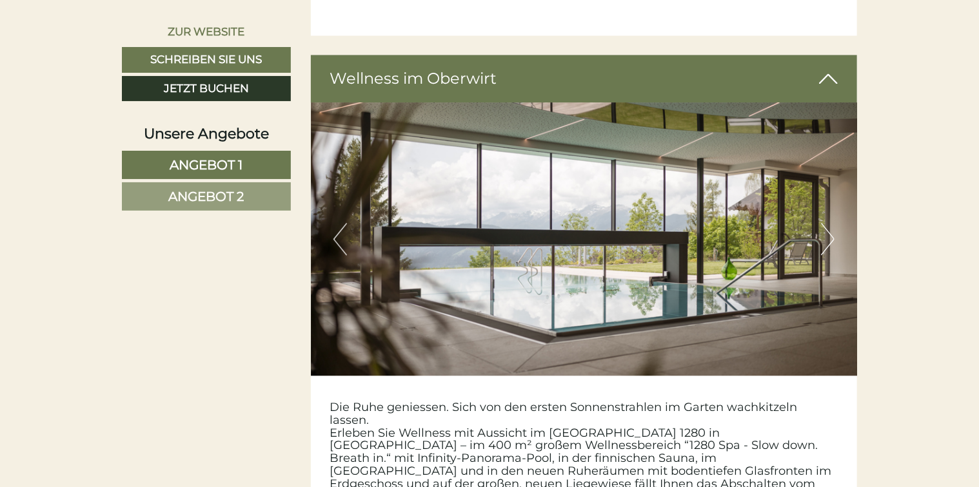
click at [830, 223] on button "Next" at bounding box center [828, 239] width 14 height 32
click at [826, 223] on button "Next" at bounding box center [828, 239] width 14 height 32
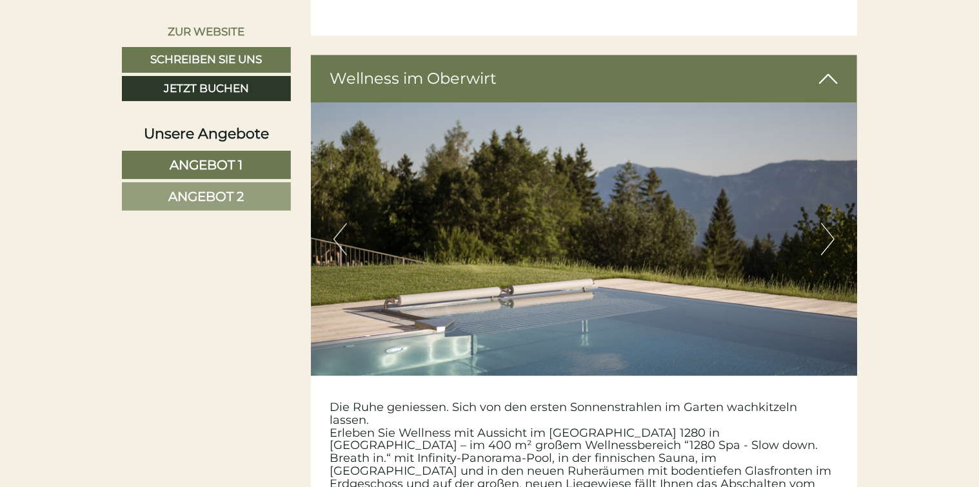
click at [826, 223] on button "Next" at bounding box center [828, 239] width 14 height 32
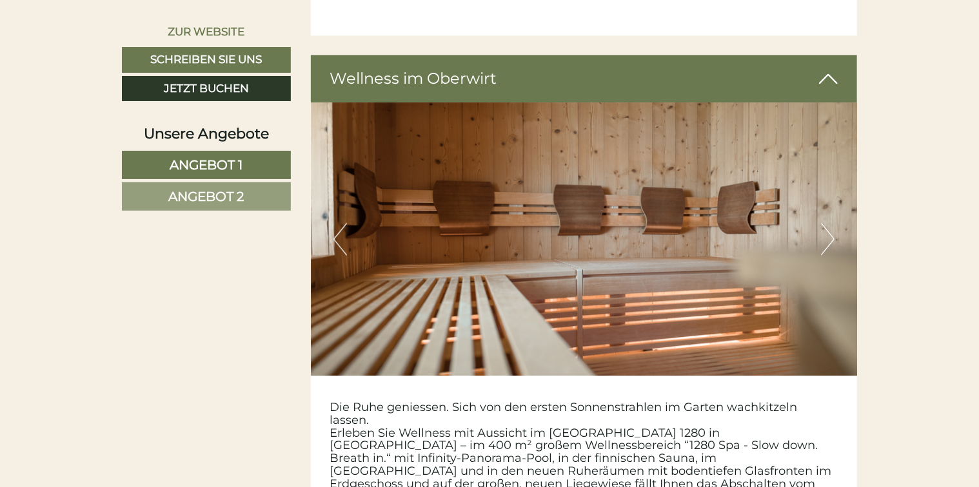
click at [826, 223] on button "Next" at bounding box center [828, 239] width 14 height 32
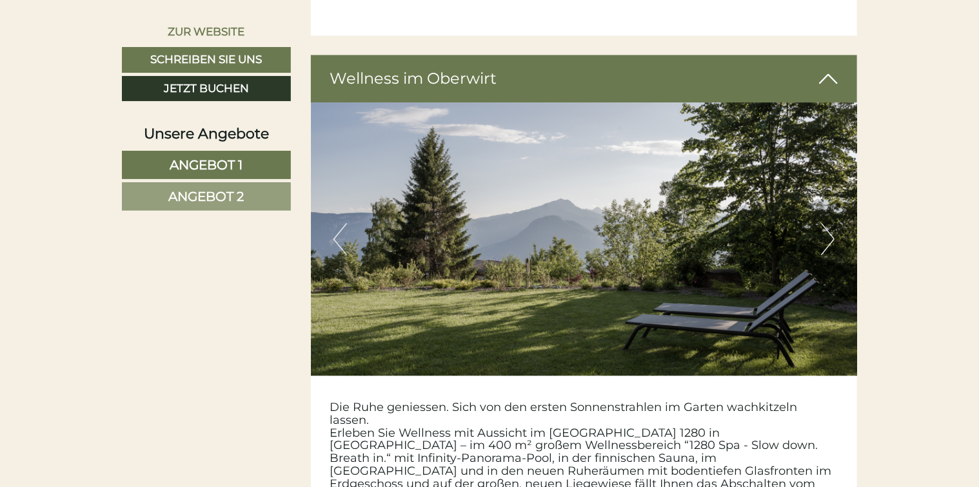
click at [826, 223] on button "Next" at bounding box center [828, 239] width 14 height 32
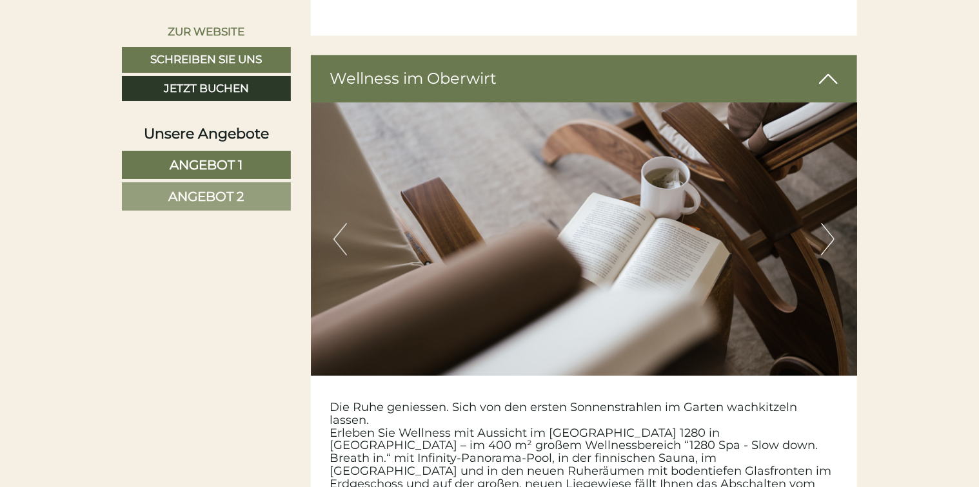
click at [826, 223] on button "Next" at bounding box center [828, 239] width 14 height 32
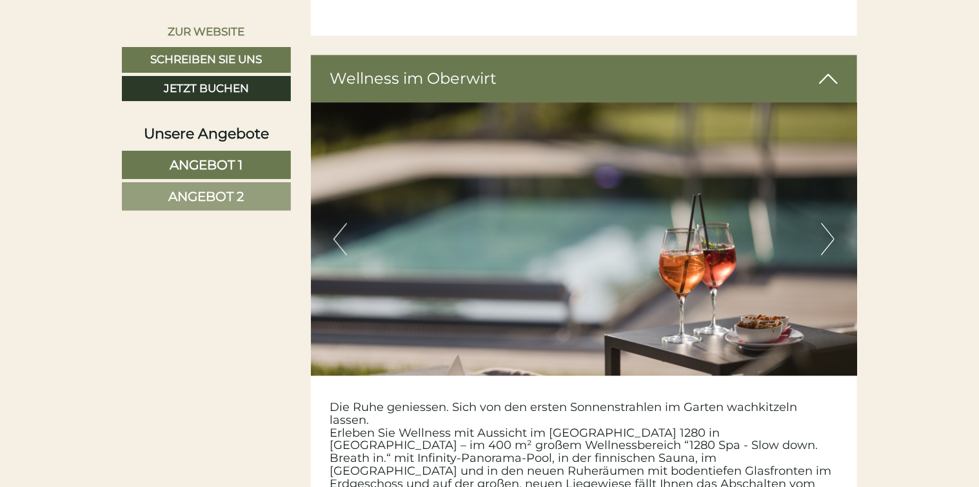
click at [826, 223] on button "Next" at bounding box center [828, 239] width 14 height 32
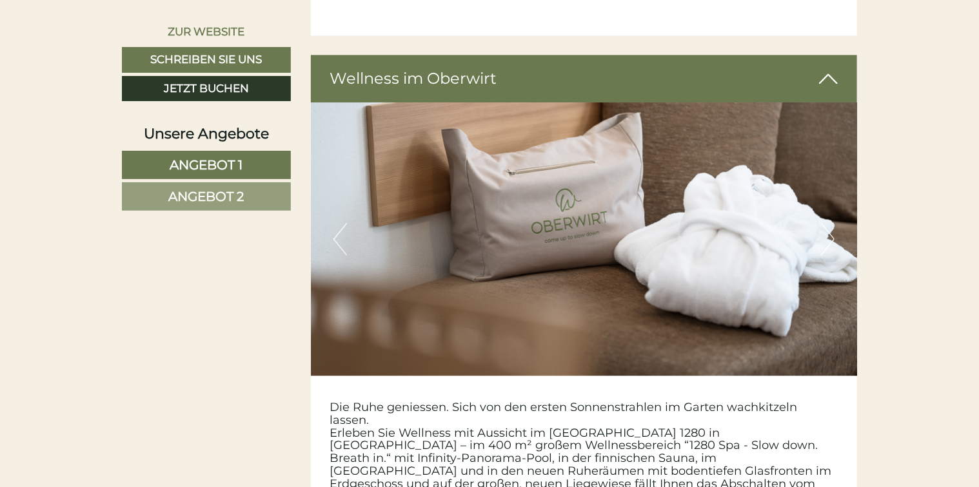
click at [826, 223] on button "Next" at bounding box center [828, 239] width 14 height 32
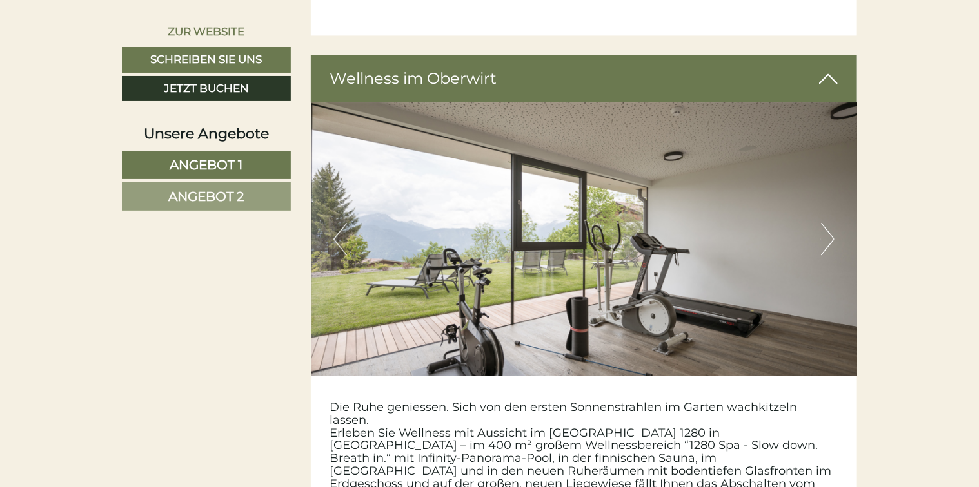
click at [826, 223] on button "Next" at bounding box center [828, 239] width 14 height 32
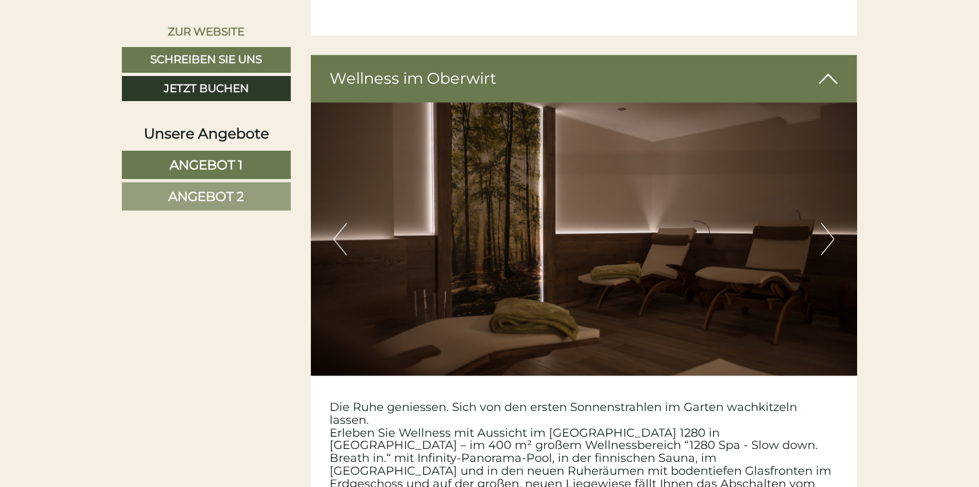
click at [826, 223] on button "Next" at bounding box center [828, 239] width 14 height 32
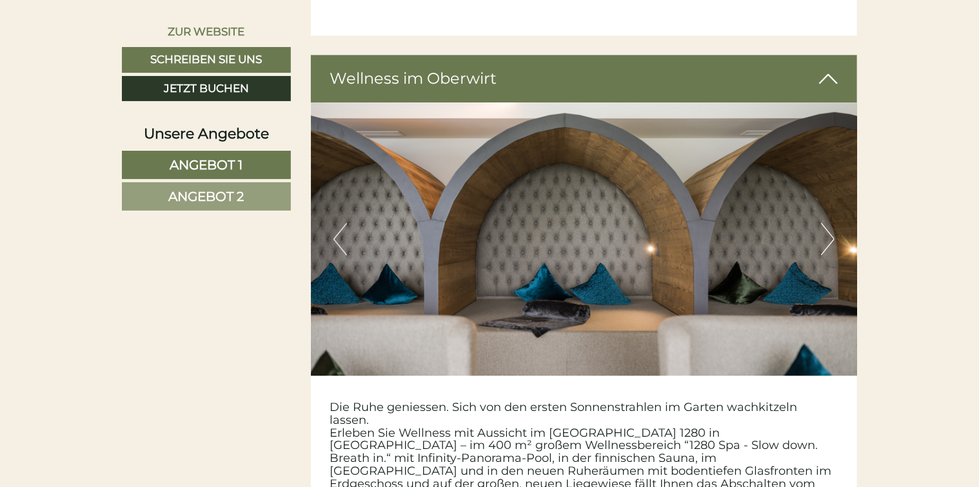
click at [825, 223] on button "Next" at bounding box center [828, 239] width 14 height 32
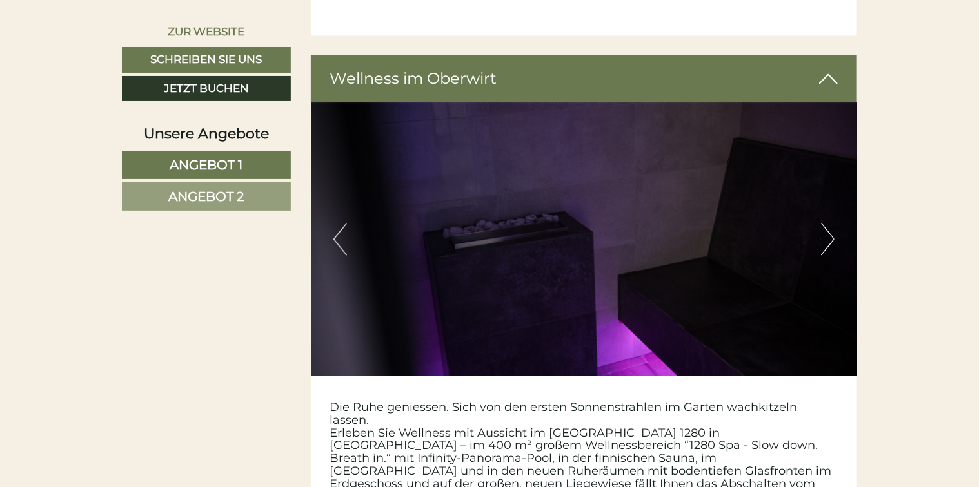
click at [825, 223] on button "Next" at bounding box center [828, 239] width 14 height 32
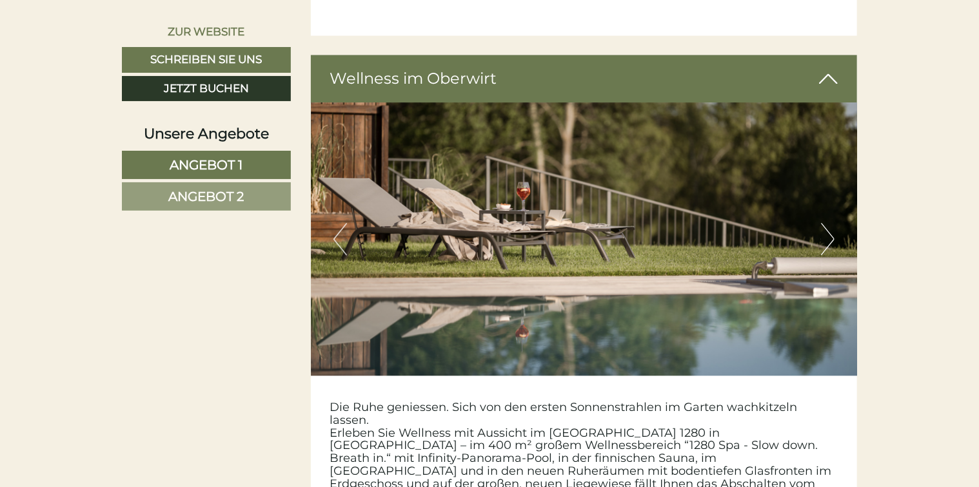
click at [825, 223] on button "Next" at bounding box center [828, 239] width 14 height 32
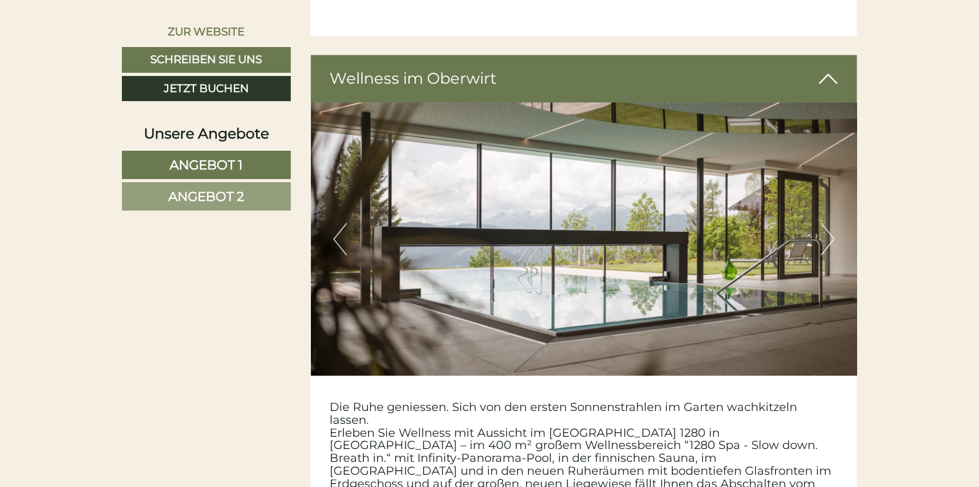
click at [825, 223] on button "Next" at bounding box center [828, 239] width 14 height 32
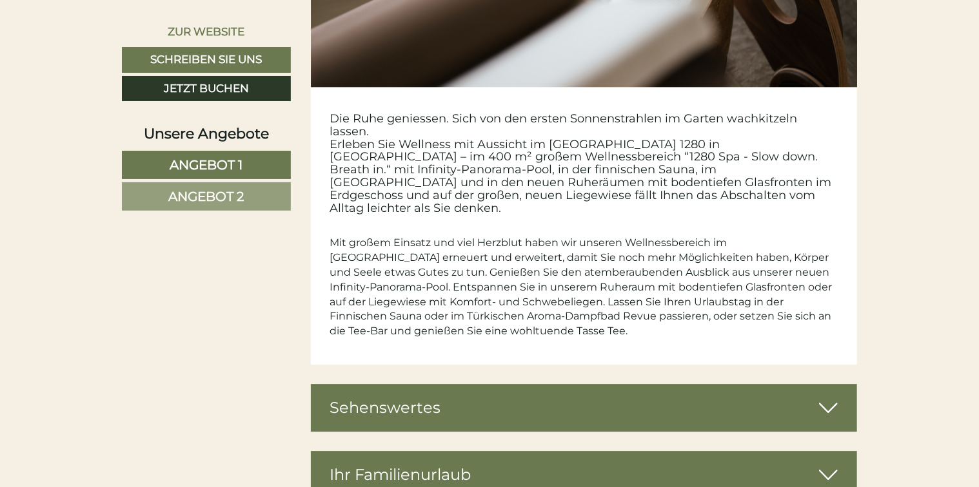
scroll to position [6705, 0]
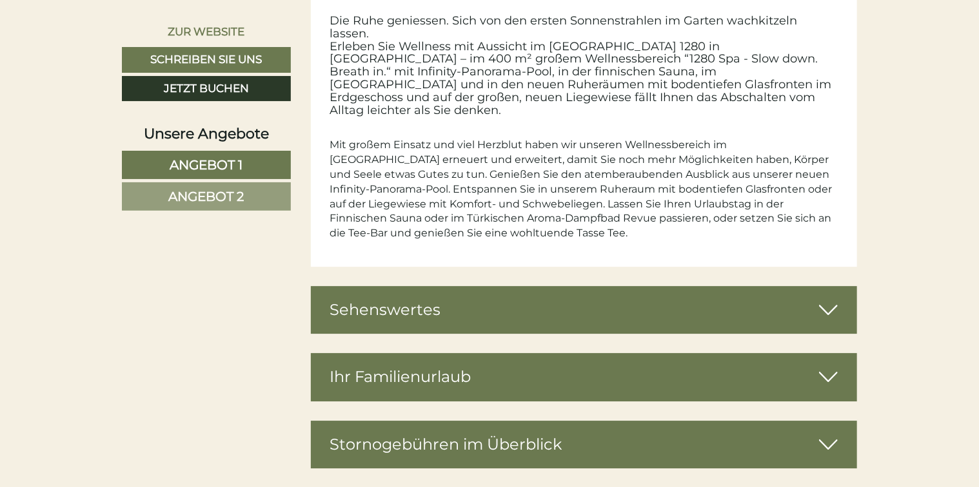
click at [821, 299] on icon at bounding box center [828, 310] width 19 height 22
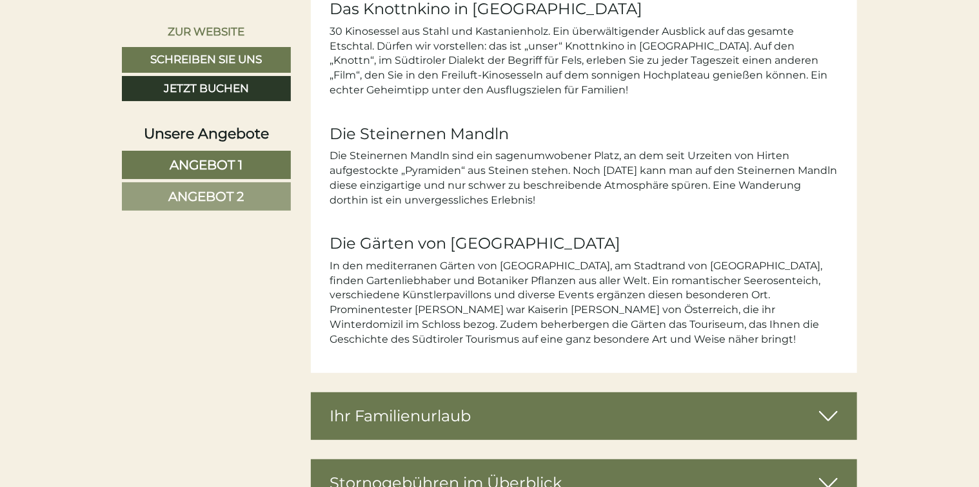
scroll to position [7414, 0]
click at [828, 405] on icon at bounding box center [828, 416] width 19 height 22
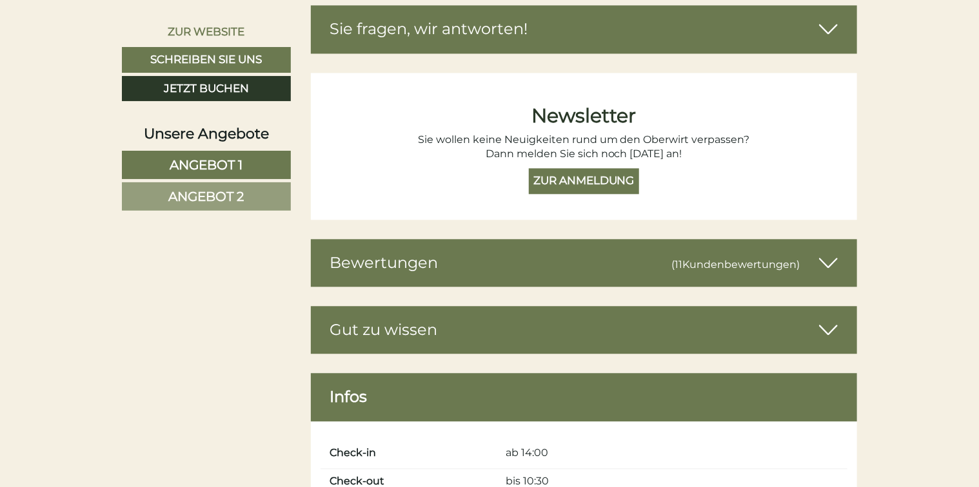
scroll to position [8832, 0]
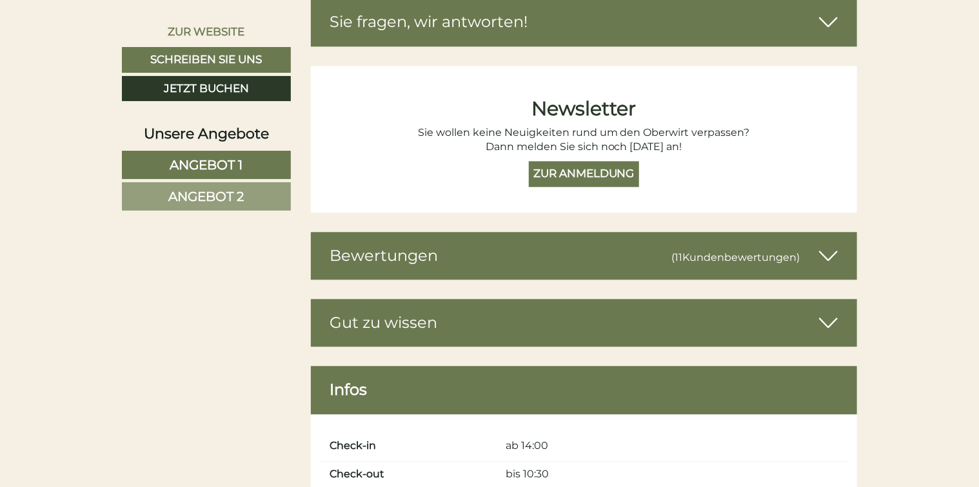
click at [826, 245] on icon at bounding box center [828, 256] width 19 height 22
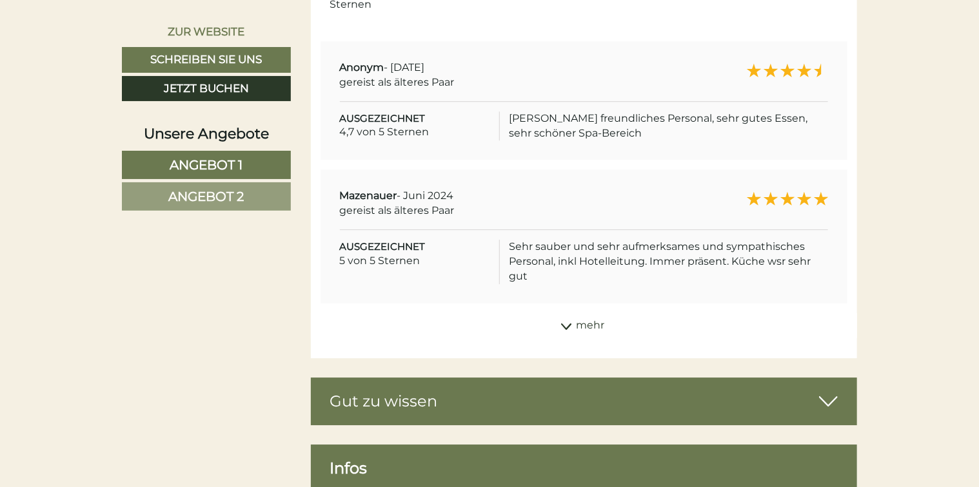
scroll to position [9219, 0]
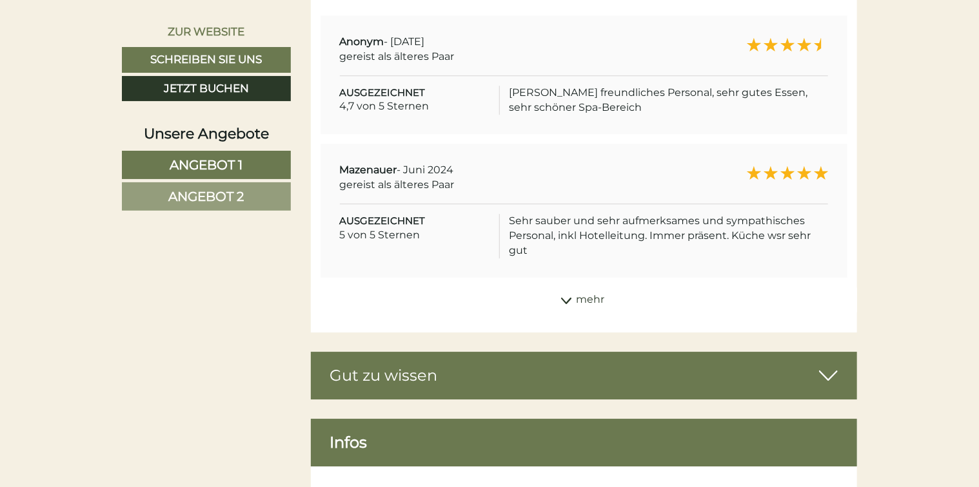
click at [826, 365] on icon at bounding box center [828, 376] width 19 height 22
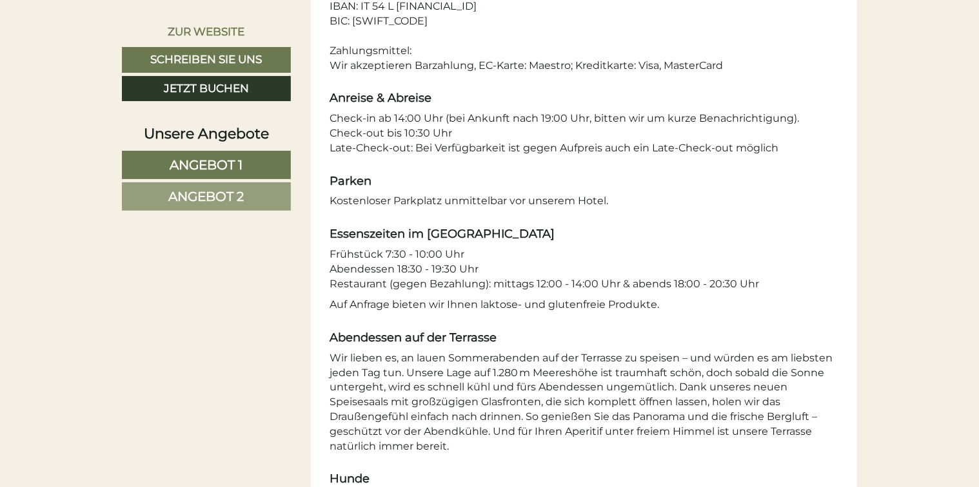
scroll to position [9992, 0]
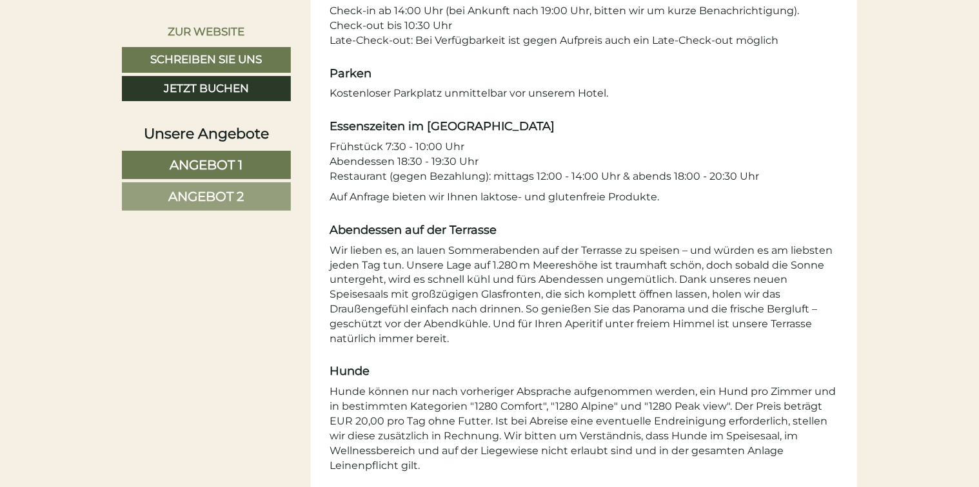
click at [191, 159] on span "Angebot 1" at bounding box center [206, 164] width 73 height 15
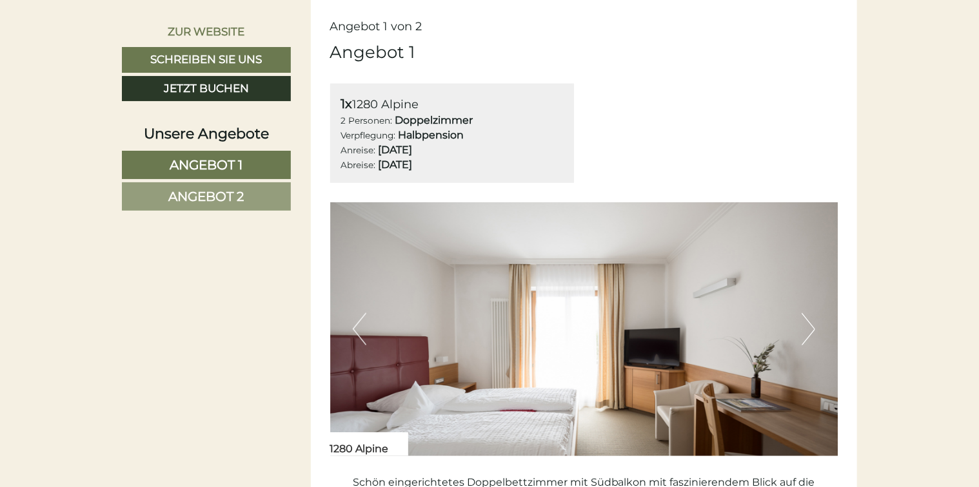
scroll to position [796, 0]
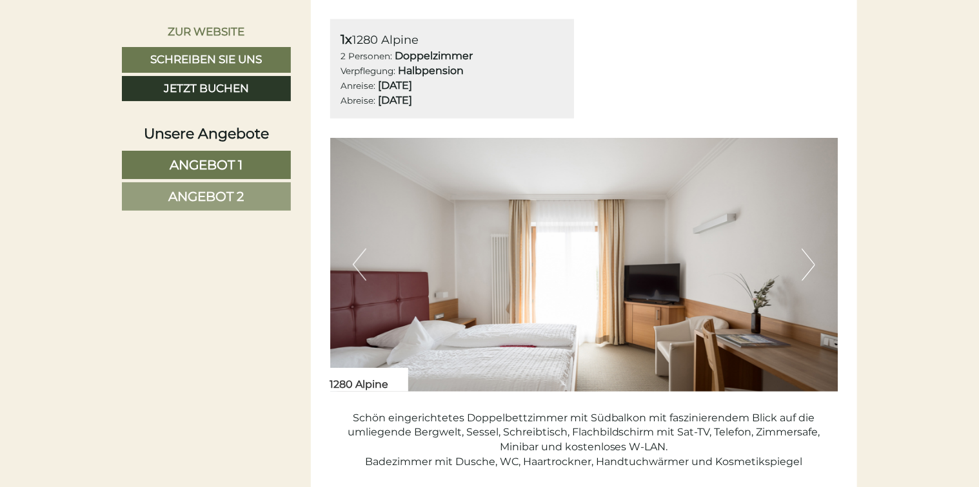
click at [216, 199] on span "Angebot 2" at bounding box center [206, 196] width 75 height 15
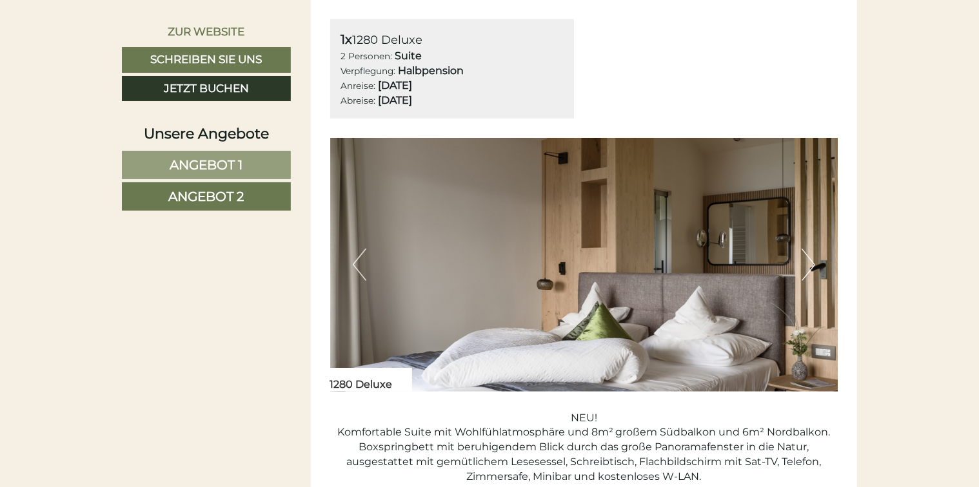
scroll to position [732, 0]
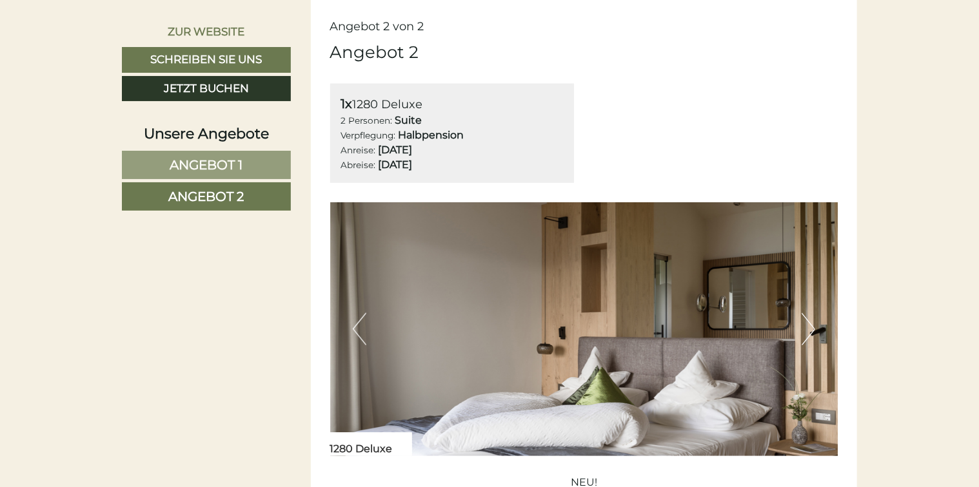
click at [225, 162] on span "Angebot 1" at bounding box center [206, 164] width 73 height 15
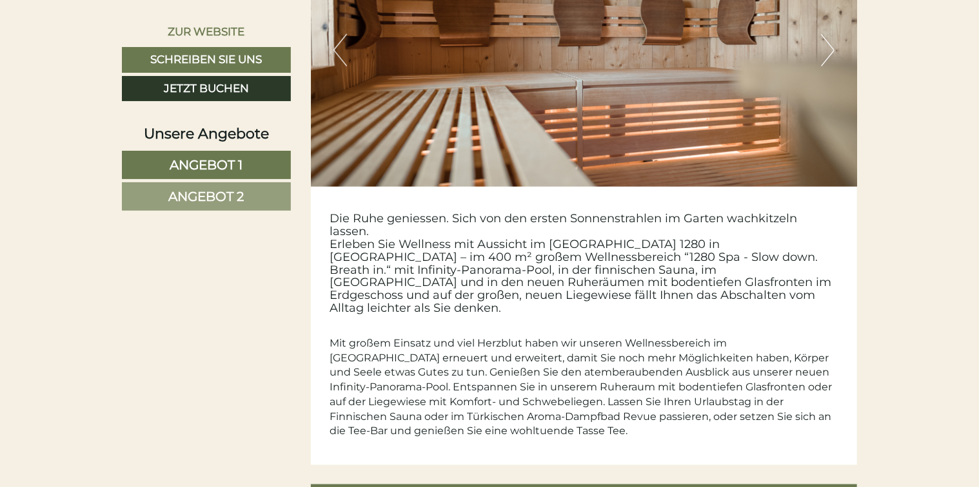
scroll to position [5373, 0]
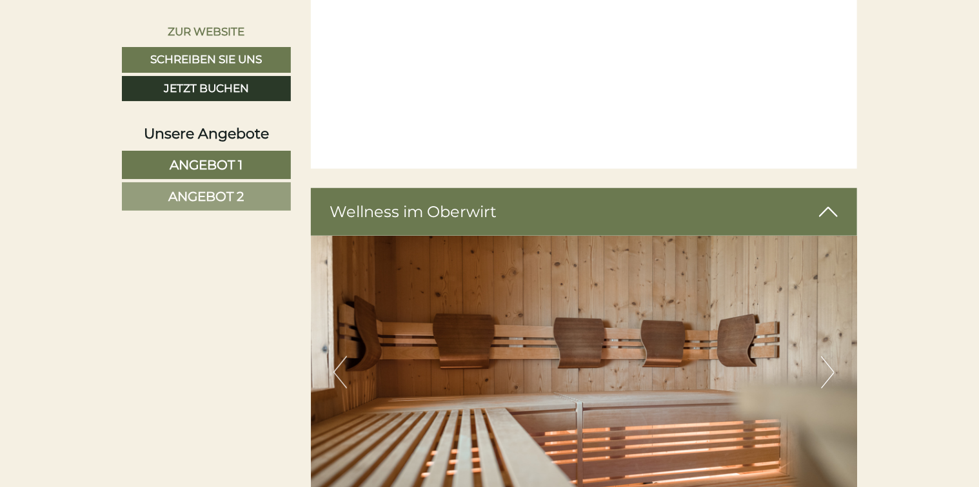
click at [237, 160] on span "Angebot 1" at bounding box center [206, 164] width 73 height 15
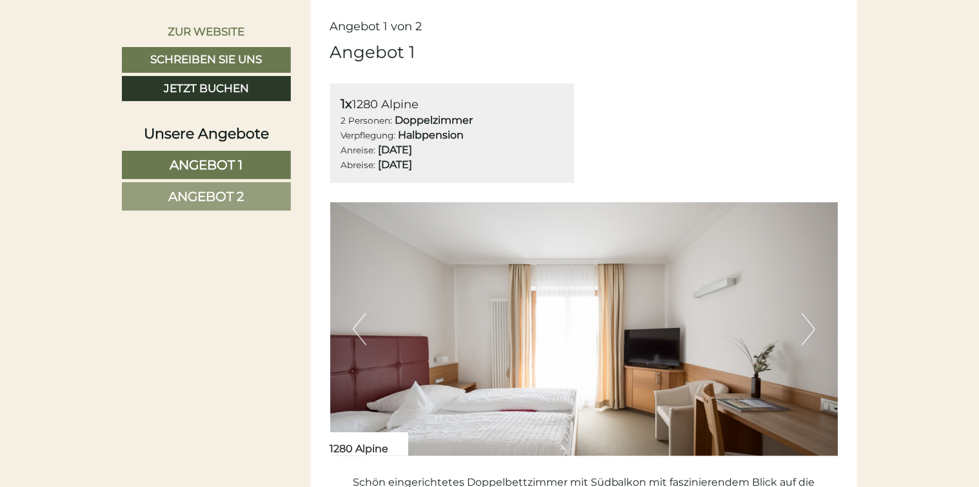
click at [812, 328] on button "Next" at bounding box center [808, 329] width 14 height 32
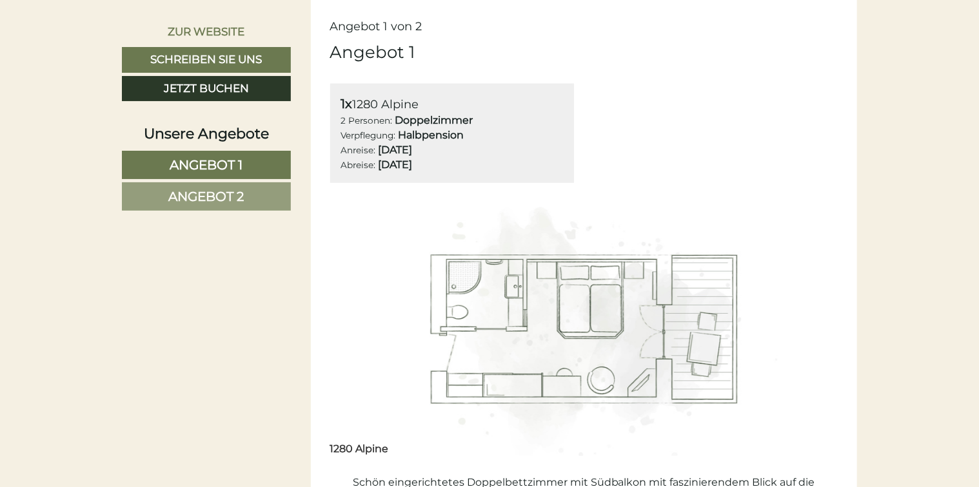
click at [812, 328] on button "Next" at bounding box center [808, 329] width 14 height 32
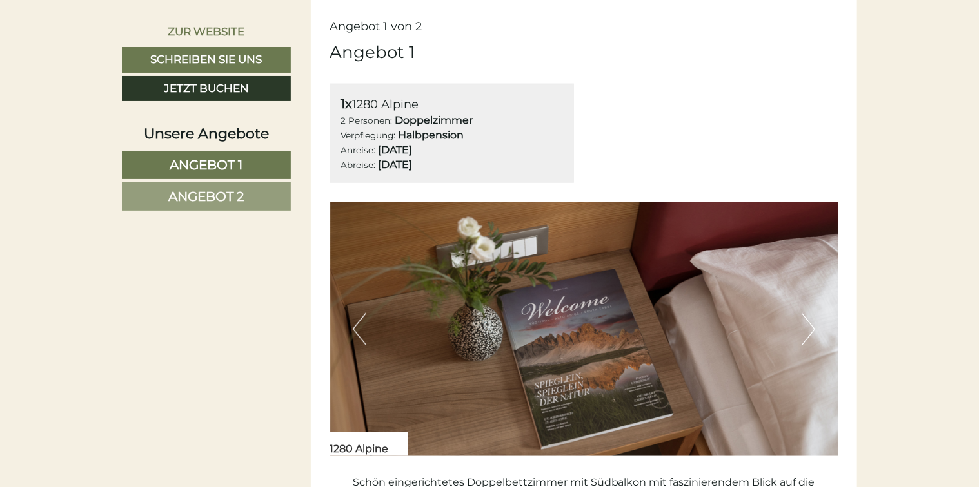
click at [812, 326] on button "Next" at bounding box center [808, 329] width 14 height 32
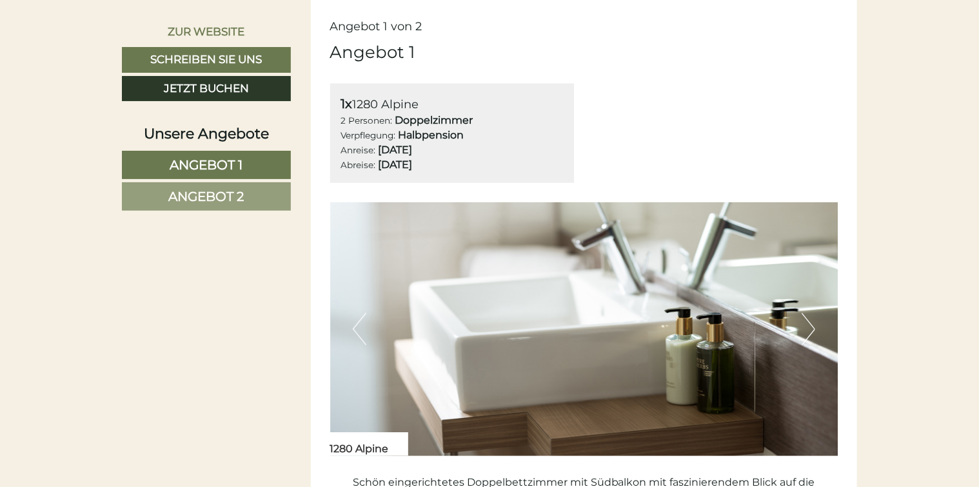
click at [812, 326] on button "Next" at bounding box center [808, 329] width 14 height 32
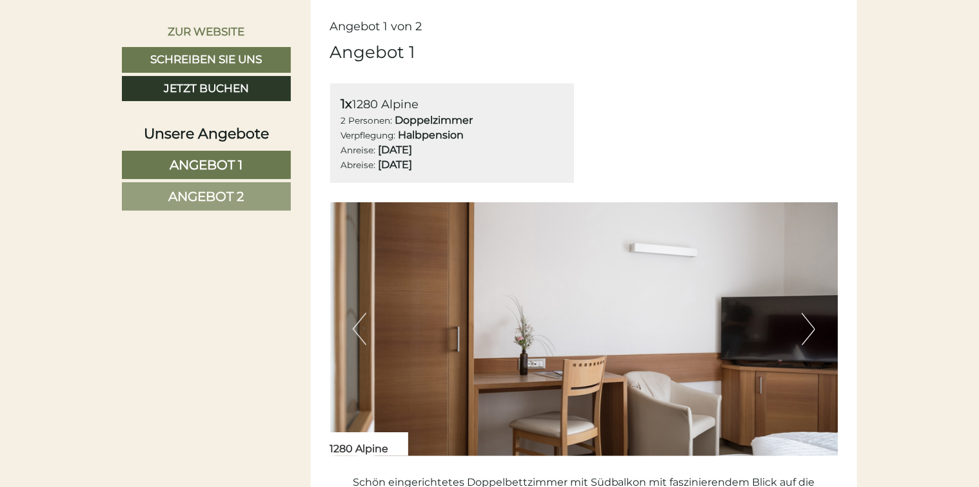
click at [812, 326] on button "Next" at bounding box center [808, 329] width 14 height 32
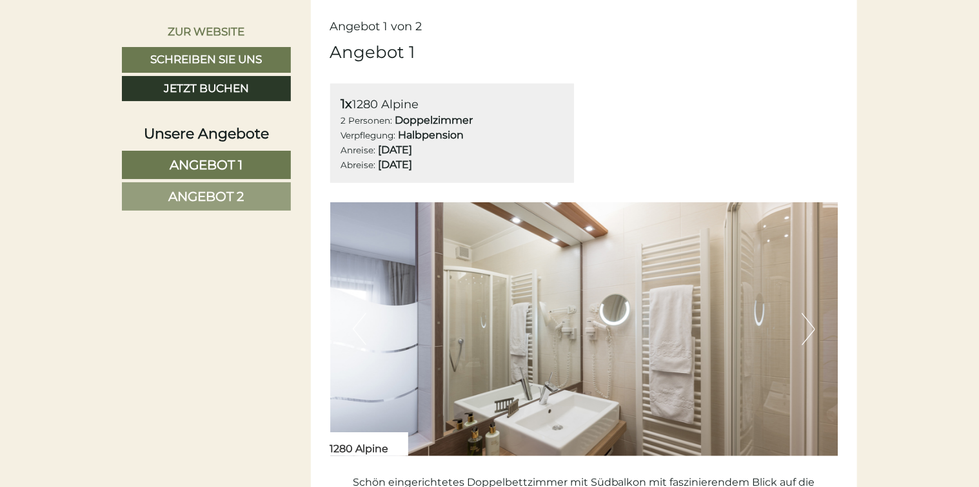
click at [812, 326] on button "Next" at bounding box center [808, 329] width 14 height 32
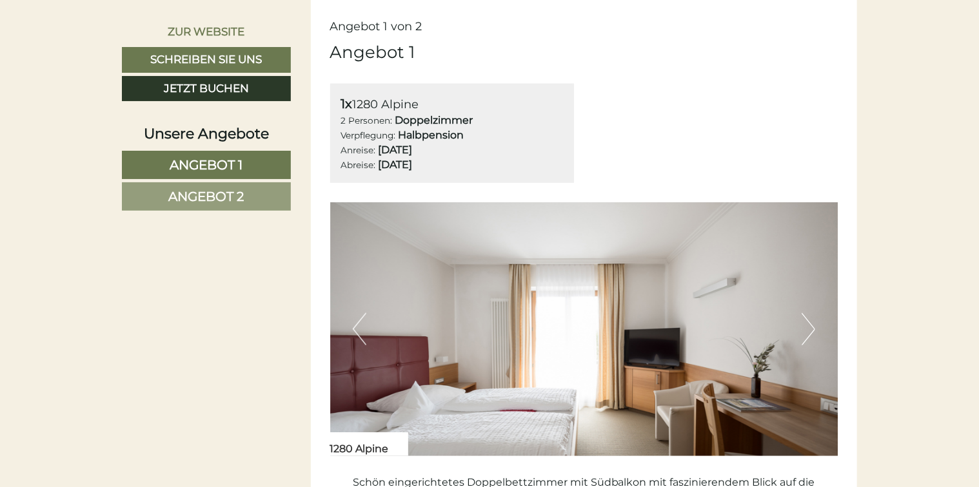
click at [812, 326] on button "Next" at bounding box center [808, 329] width 14 height 32
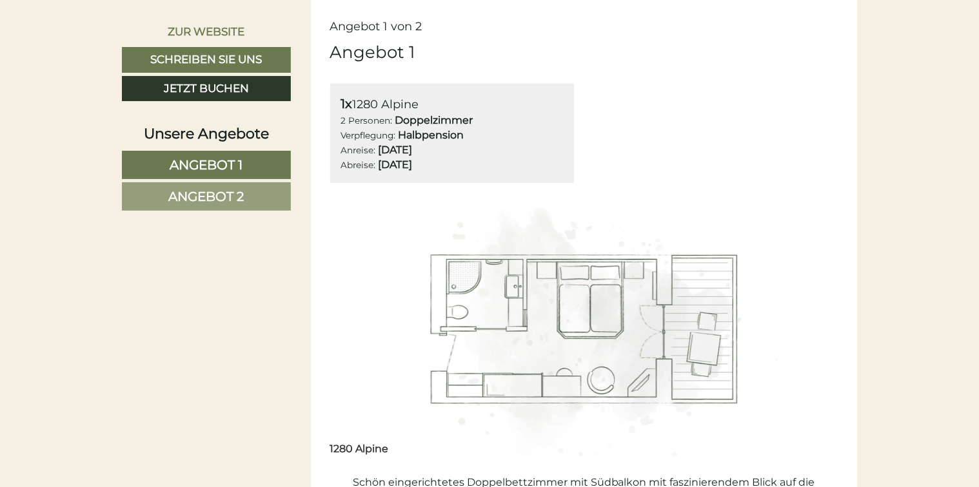
click at [189, 199] on span "Angebot 2" at bounding box center [206, 196] width 75 height 15
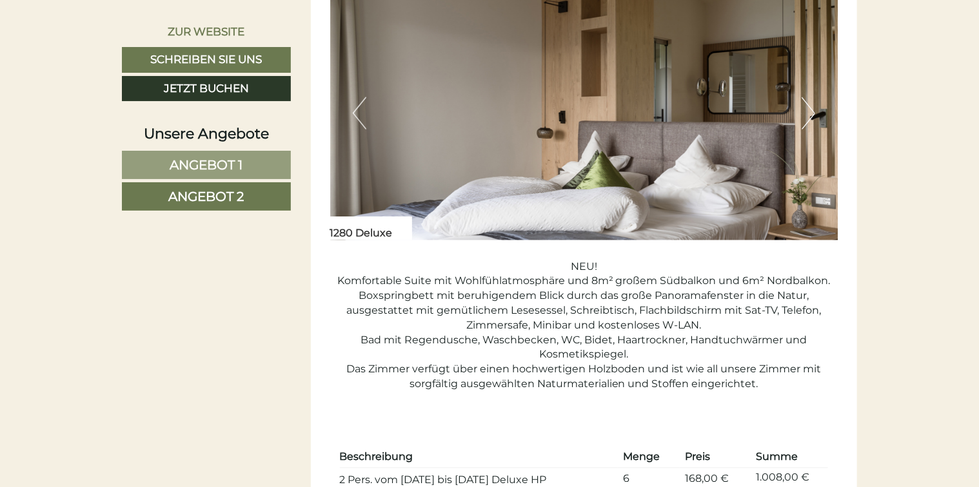
scroll to position [861, 0]
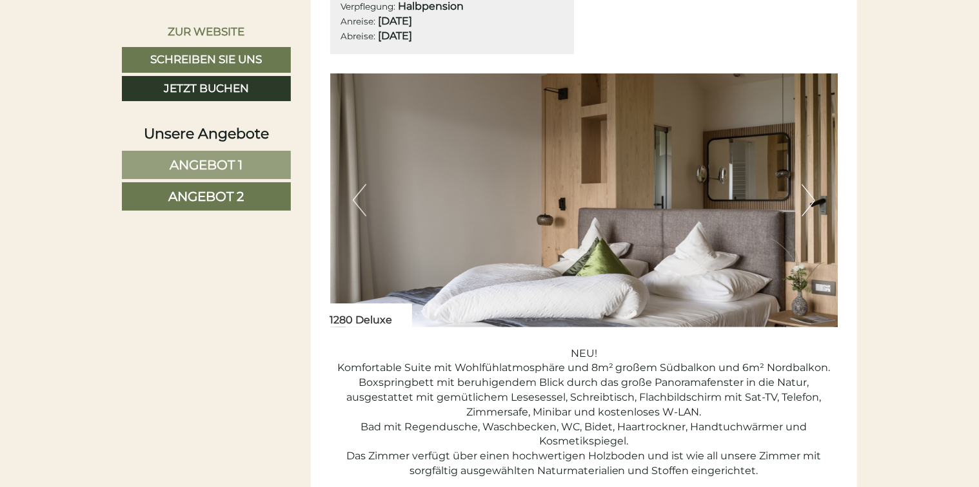
click at [810, 200] on button "Next" at bounding box center [808, 200] width 14 height 32
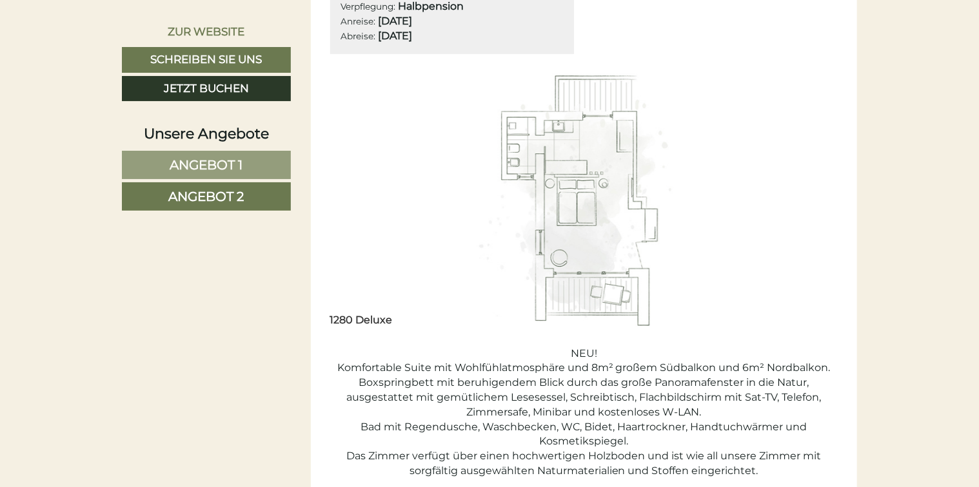
click at [810, 200] on button "Next" at bounding box center [808, 200] width 14 height 32
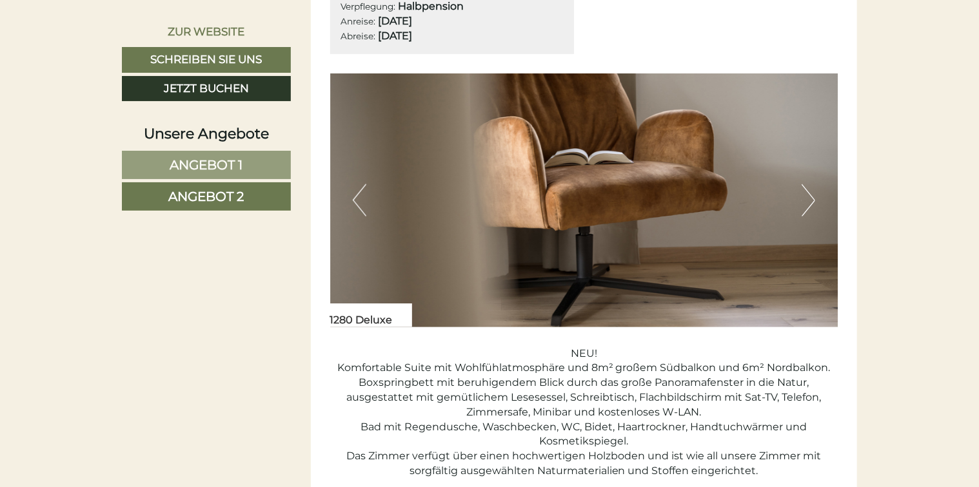
click at [810, 200] on button "Next" at bounding box center [808, 200] width 14 height 32
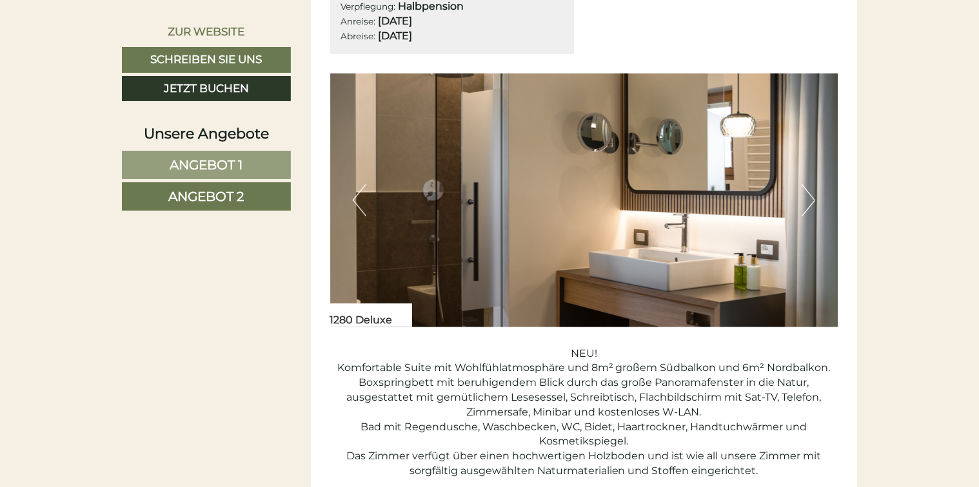
click at [810, 200] on button "Next" at bounding box center [808, 200] width 14 height 32
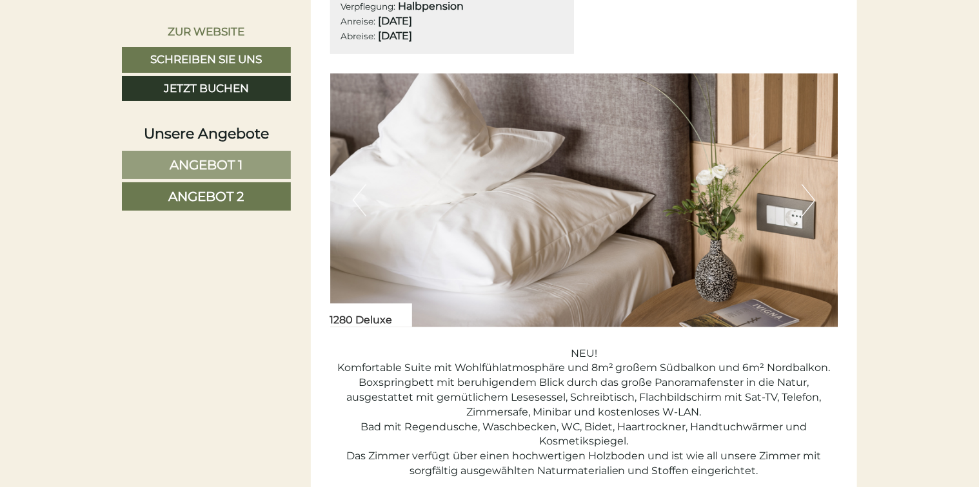
click at [810, 200] on button "Next" at bounding box center [808, 200] width 14 height 32
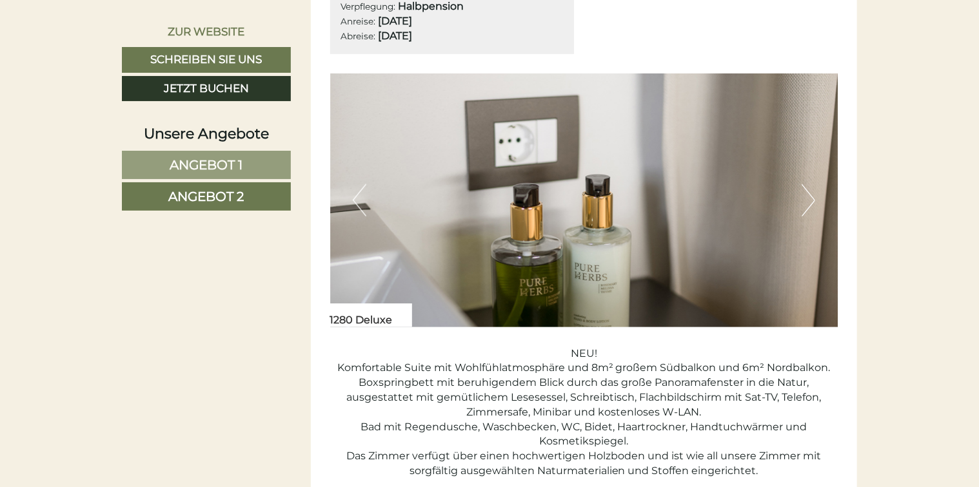
click at [810, 200] on button "Next" at bounding box center [808, 200] width 14 height 32
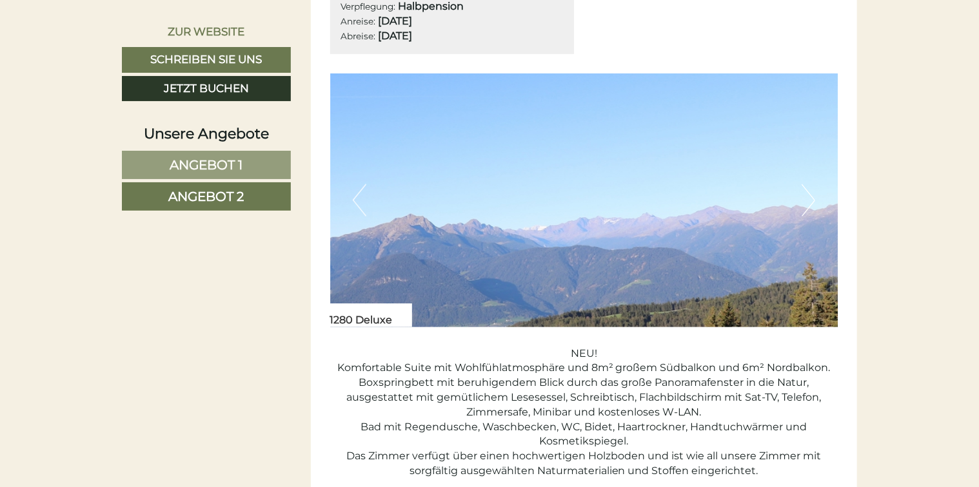
click at [810, 200] on button "Next" at bounding box center [808, 200] width 14 height 32
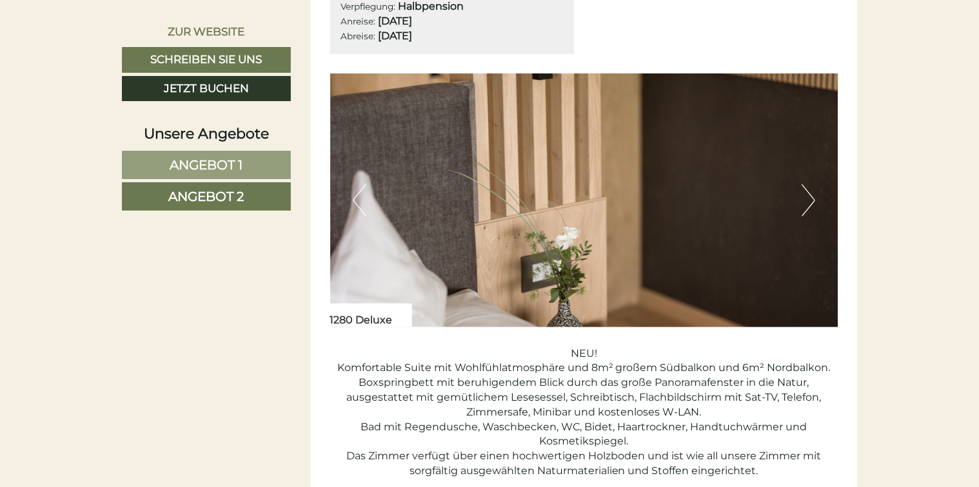
click at [810, 200] on button "Next" at bounding box center [808, 200] width 14 height 32
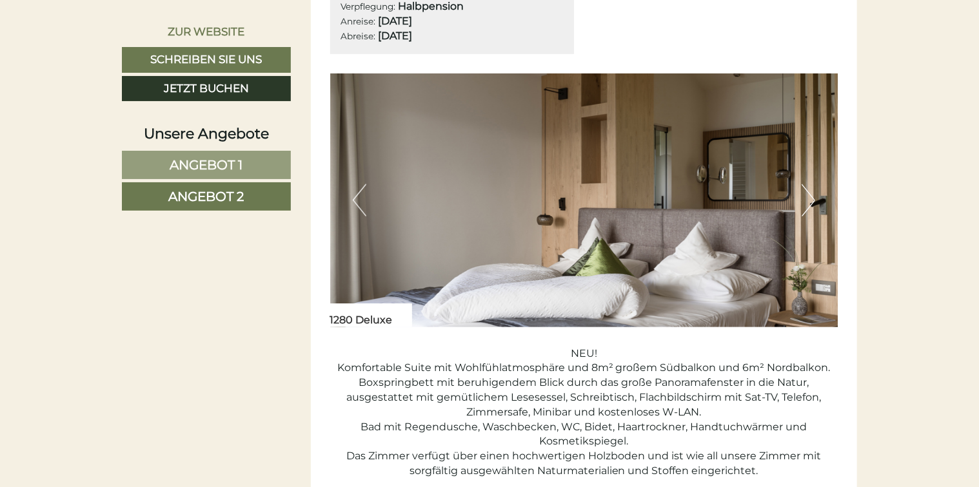
click at [810, 200] on button "Next" at bounding box center [808, 200] width 14 height 32
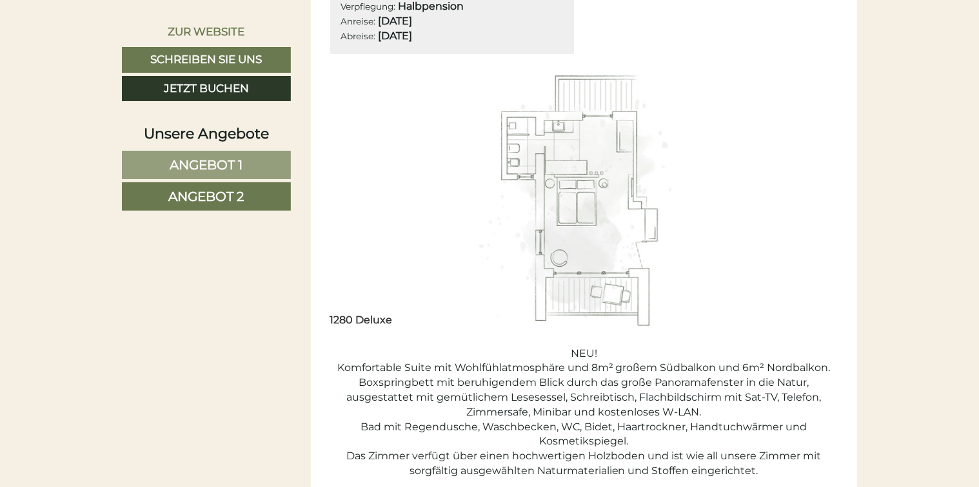
click at [810, 199] on button "Next" at bounding box center [808, 200] width 14 height 32
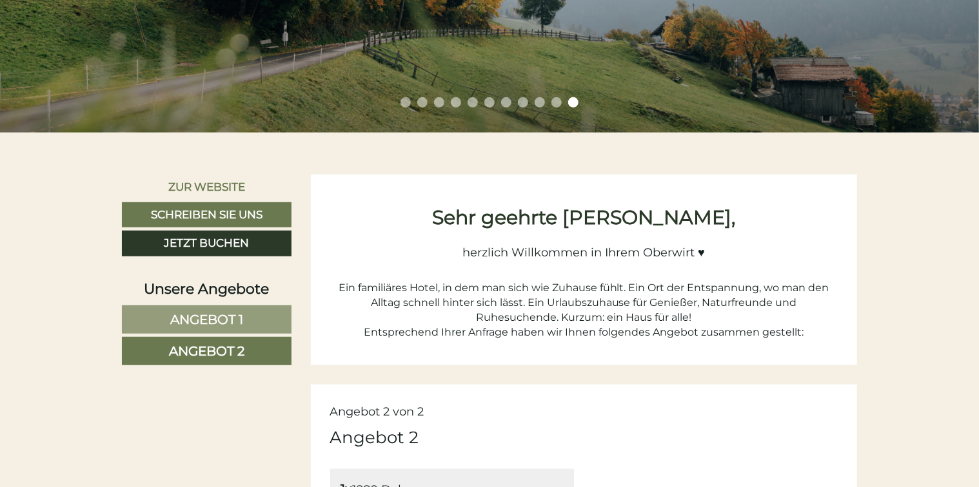
scroll to position [345, 0]
